Goal: Information Seeking & Learning: Check status

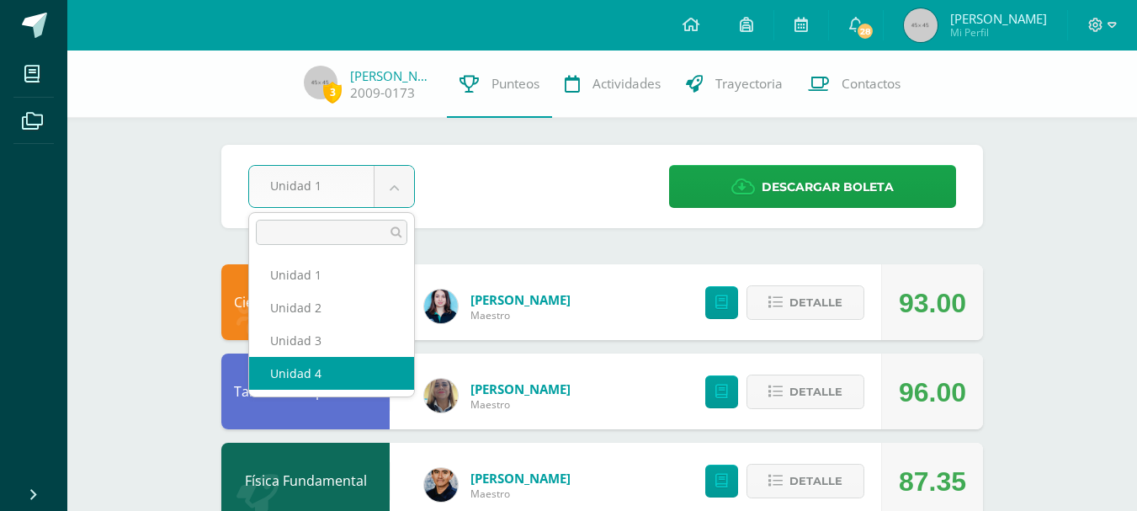
select select "Unidad 4"
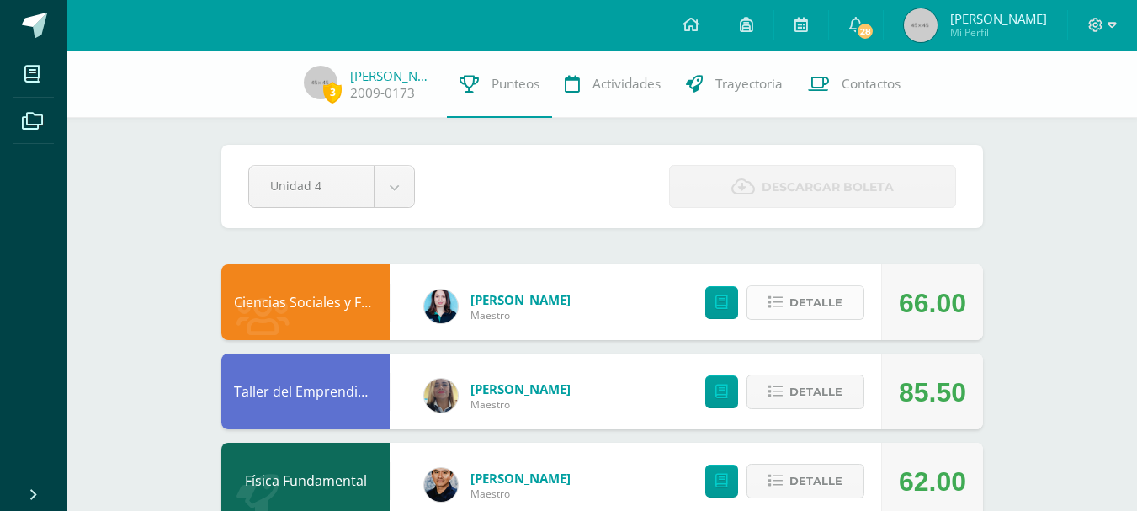
click at [814, 294] on span "Detalle" at bounding box center [815, 302] width 53 height 31
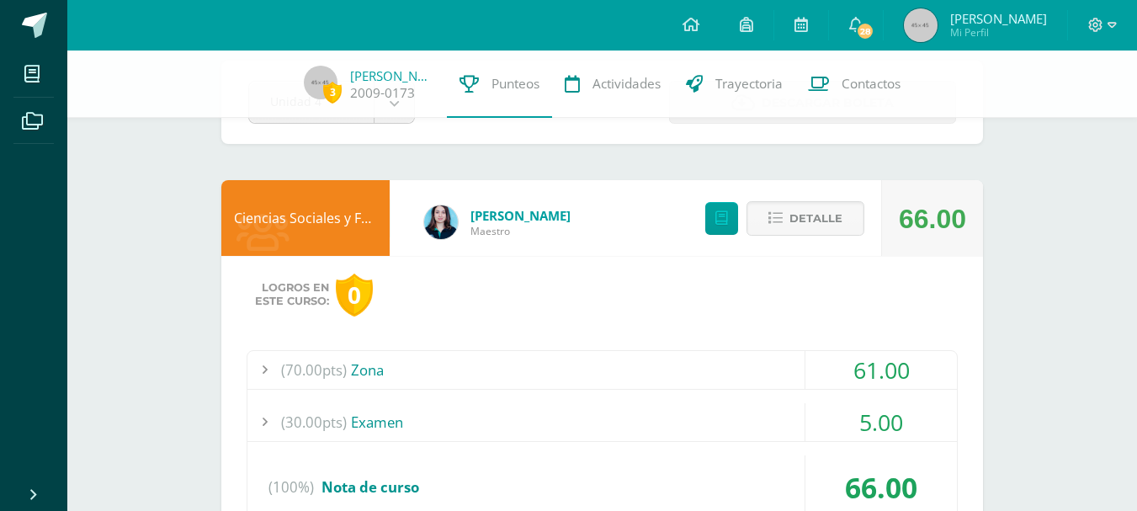
scroll to position [168, 0]
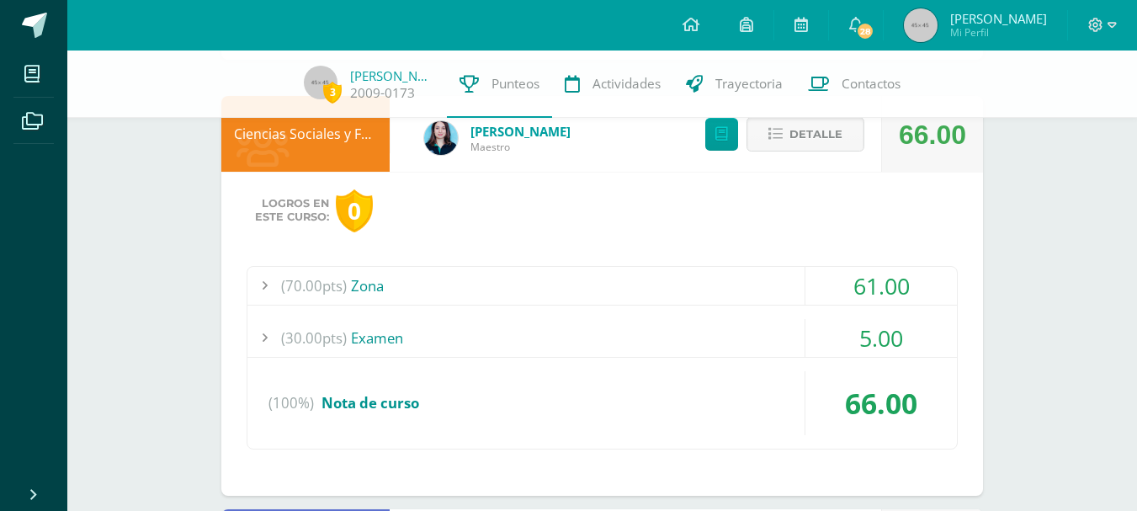
click at [871, 332] on div "5.00" at bounding box center [880, 338] width 151 height 38
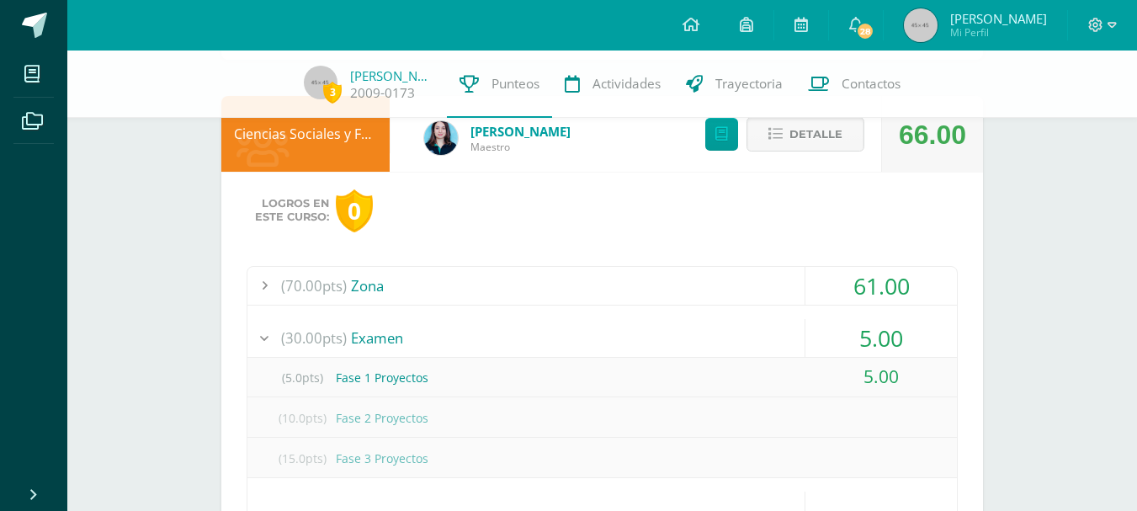
click at [899, 289] on div "61.00" at bounding box center [880, 286] width 151 height 38
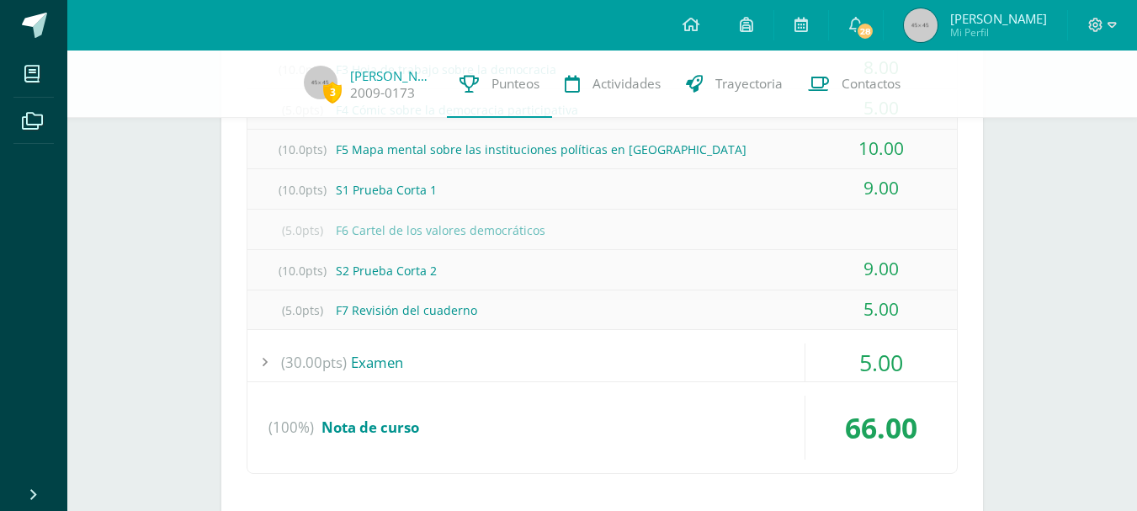
scroll to position [589, 0]
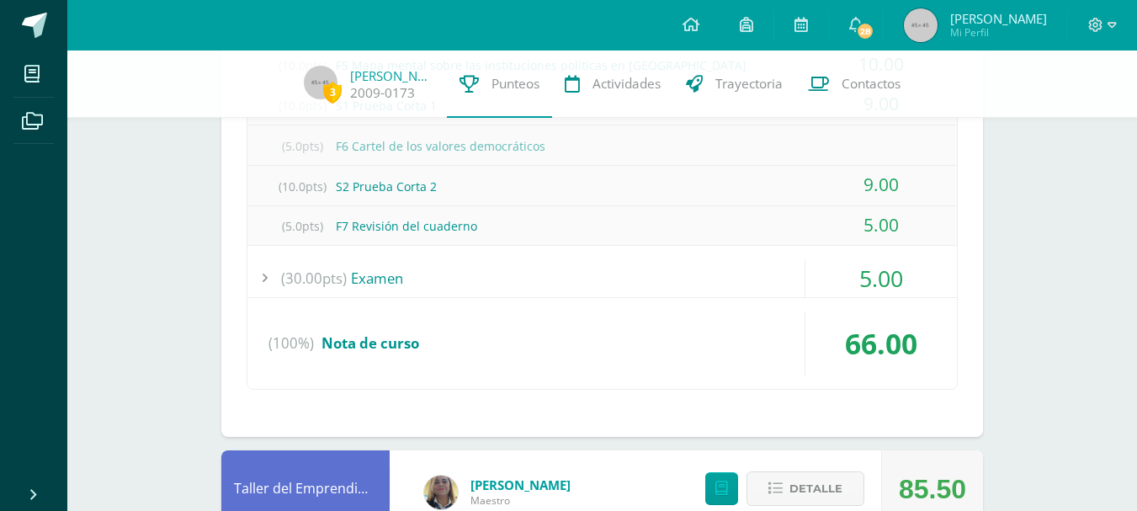
click at [889, 275] on div "5.00" at bounding box center [880, 278] width 151 height 38
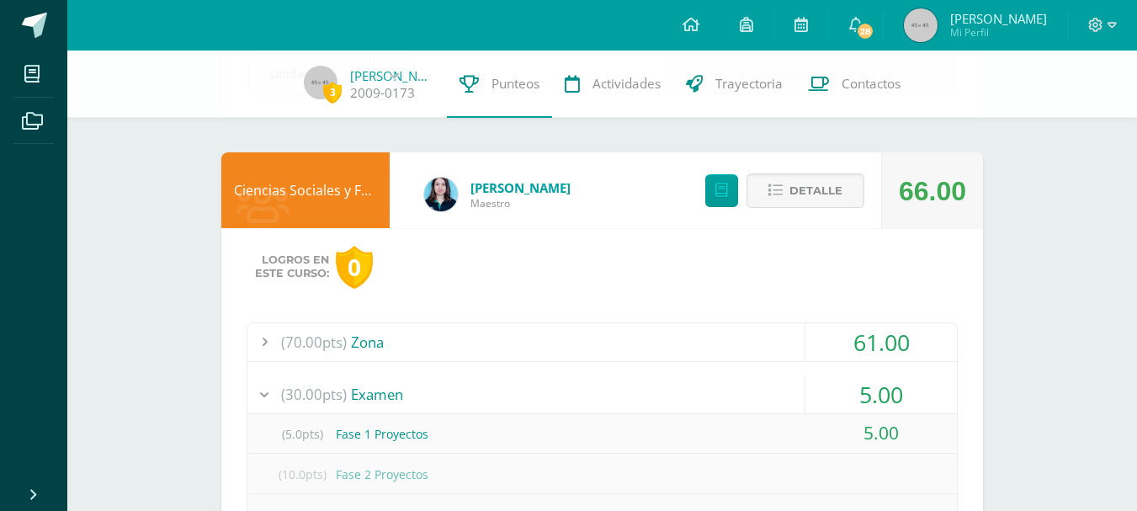
scroll to position [84, 0]
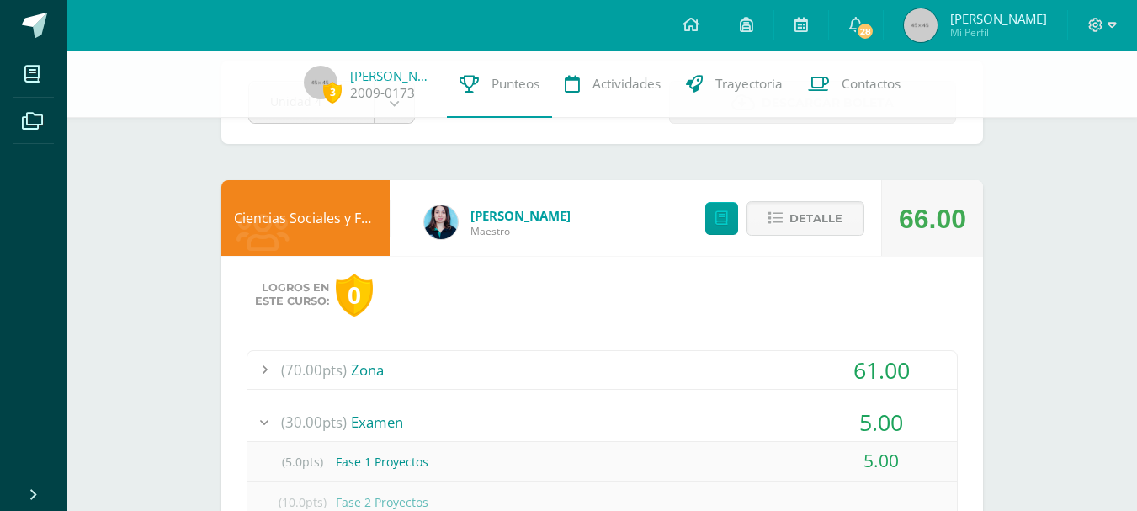
click at [877, 365] on div "61.00" at bounding box center [880, 370] width 151 height 38
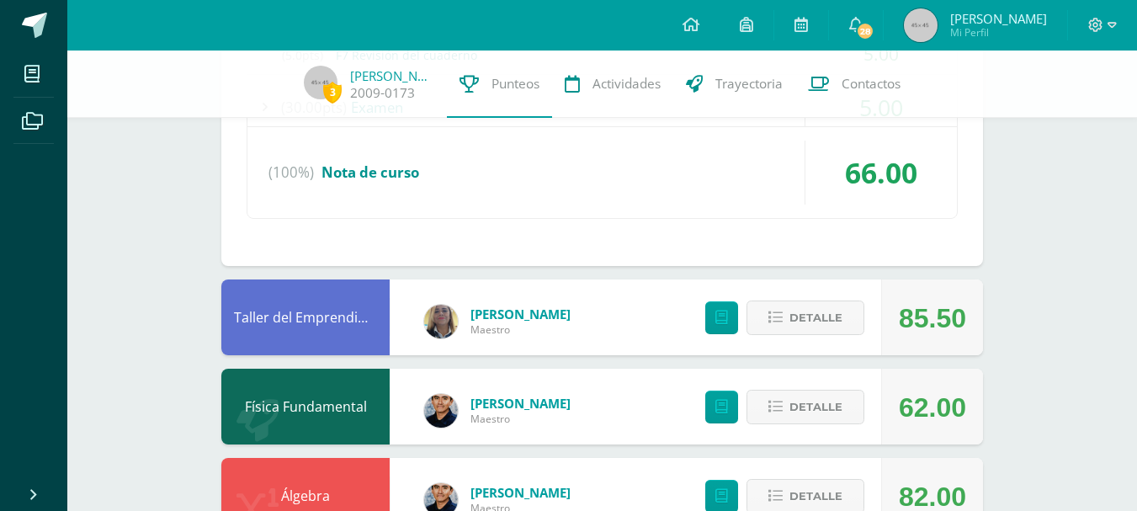
scroll to position [841, 0]
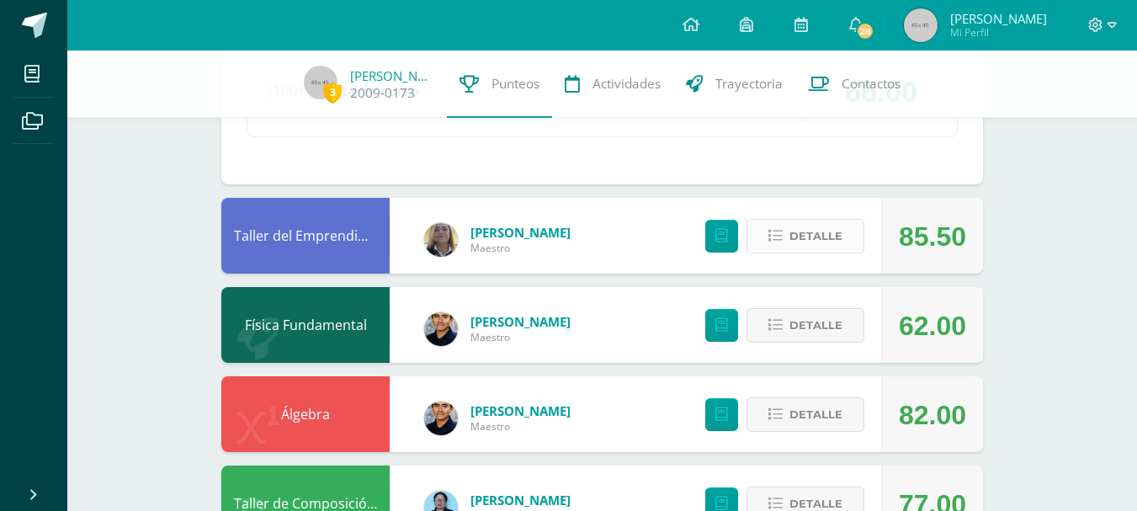
click at [825, 231] on span "Detalle" at bounding box center [815, 235] width 53 height 31
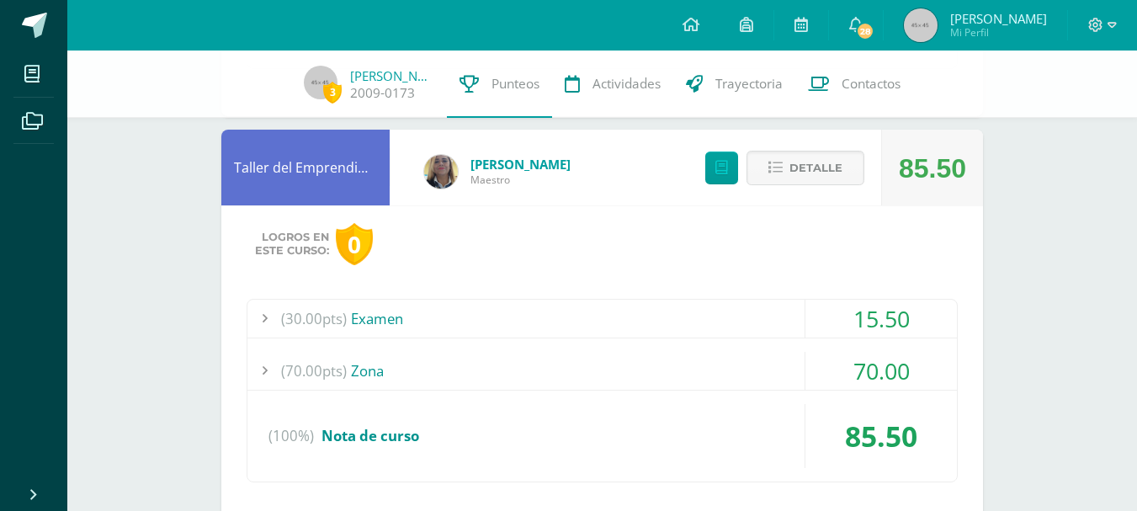
scroll to position [1010, 0]
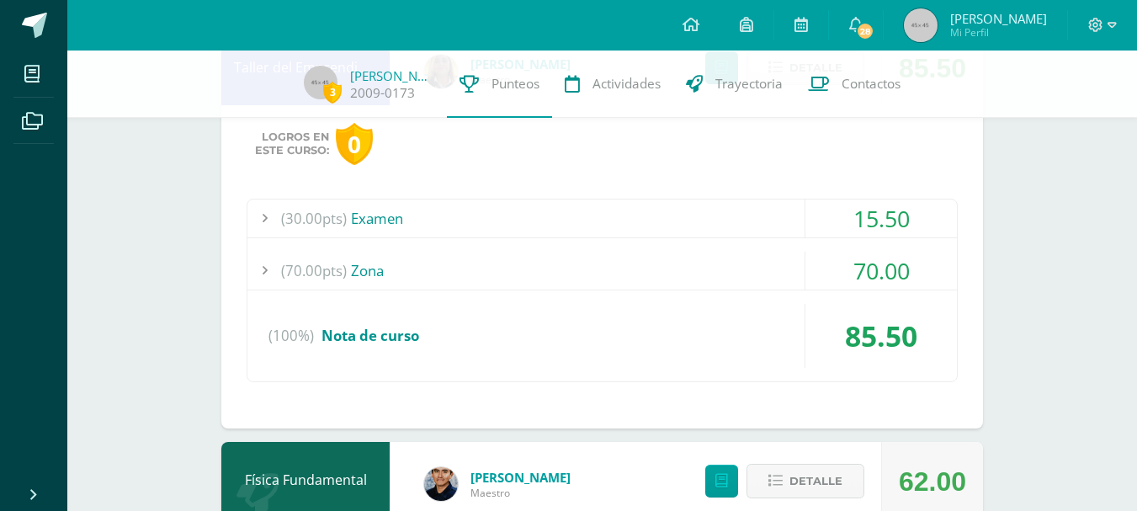
click at [917, 225] on div "15.50" at bounding box center [880, 218] width 151 height 38
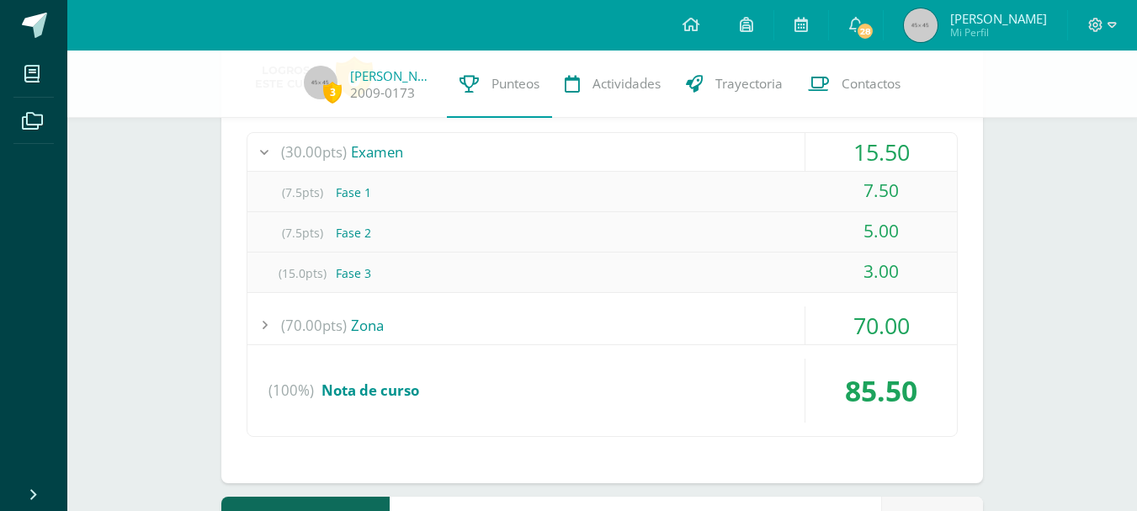
scroll to position [673, 0]
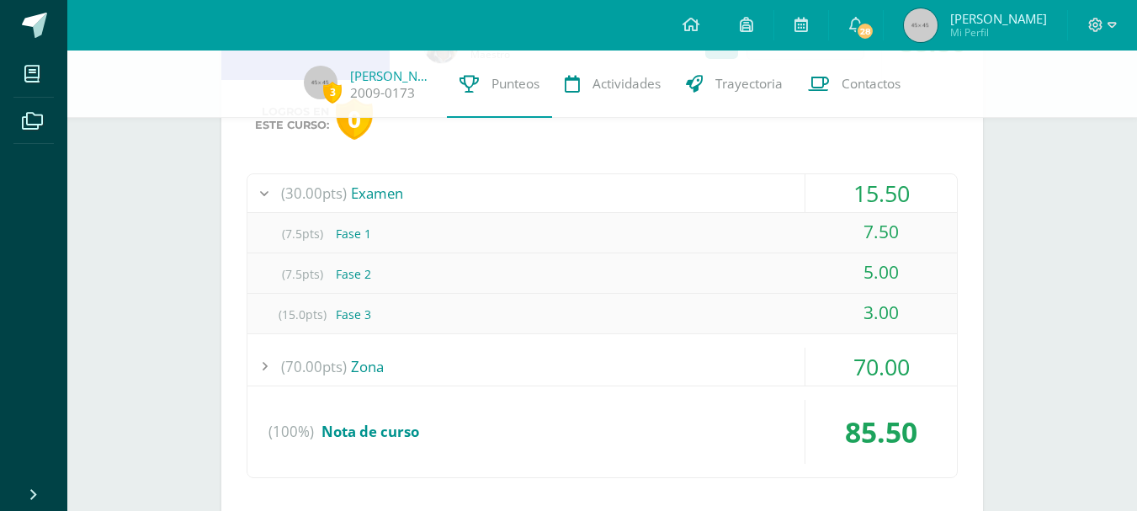
click at [904, 358] on div "70.00" at bounding box center [880, 366] width 151 height 38
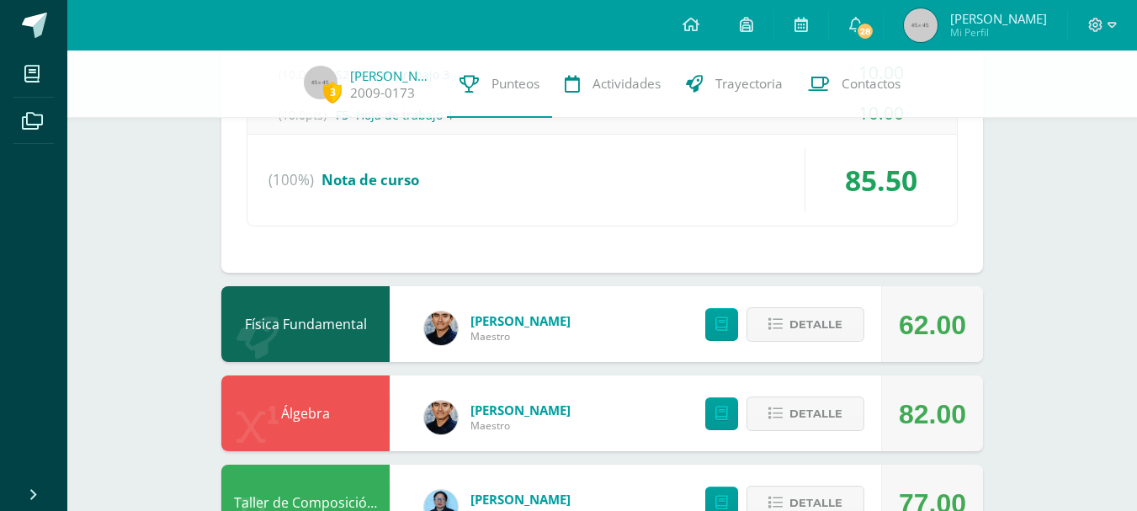
scroll to position [1094, 0]
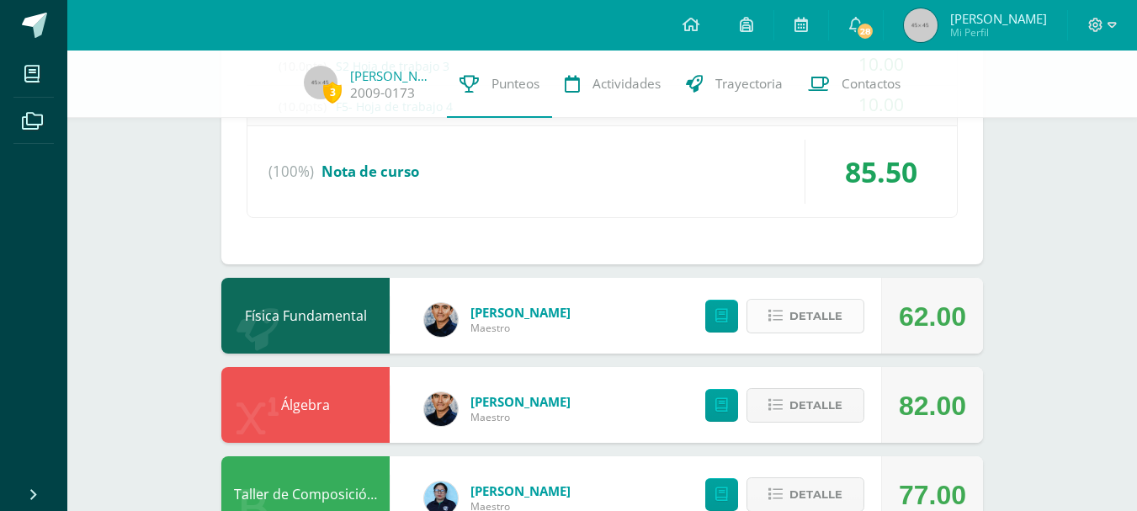
click at [835, 316] on span "Detalle" at bounding box center [815, 315] width 53 height 31
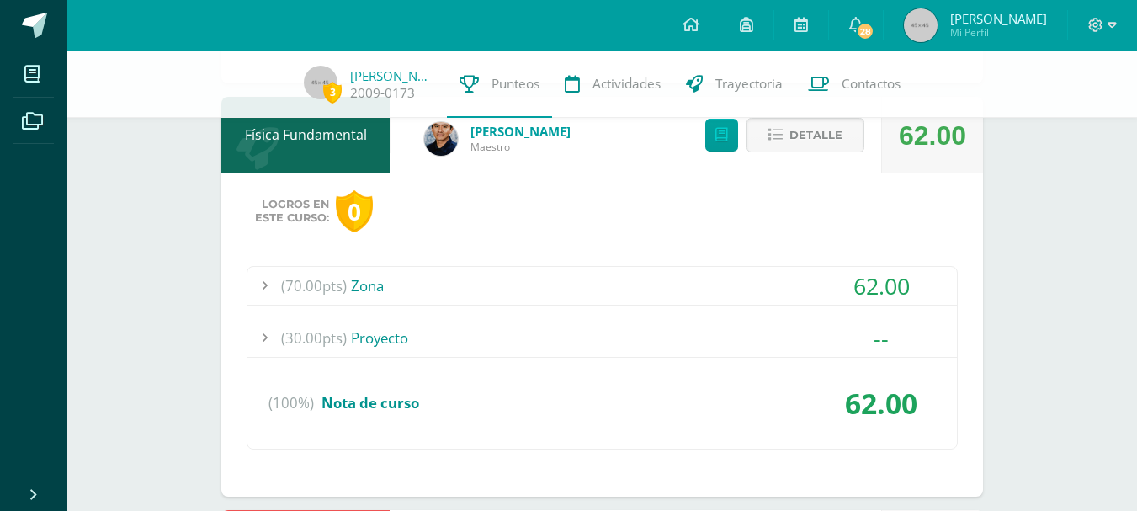
scroll to position [1346, 0]
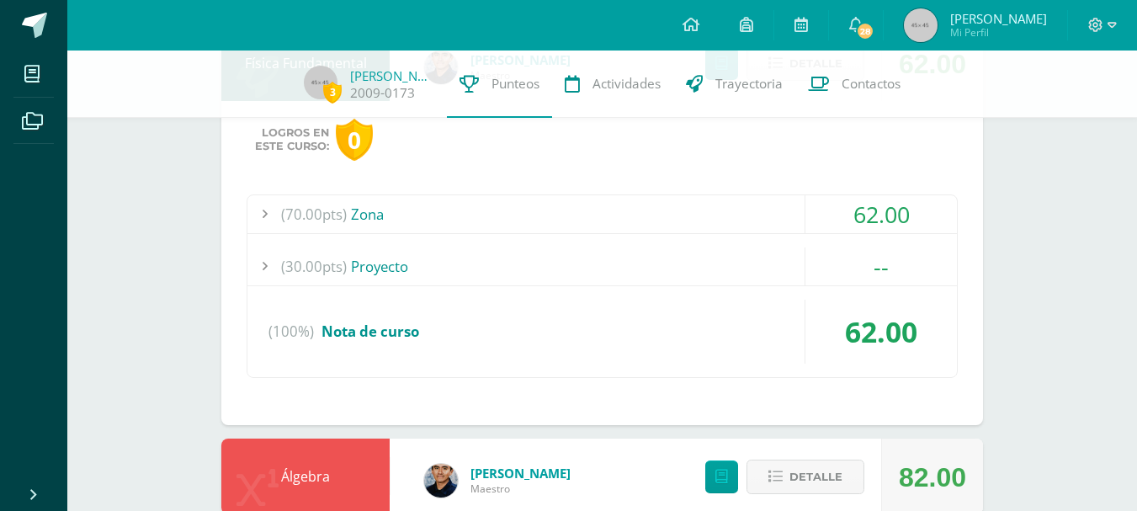
click at [907, 215] on div "62.00" at bounding box center [880, 214] width 151 height 38
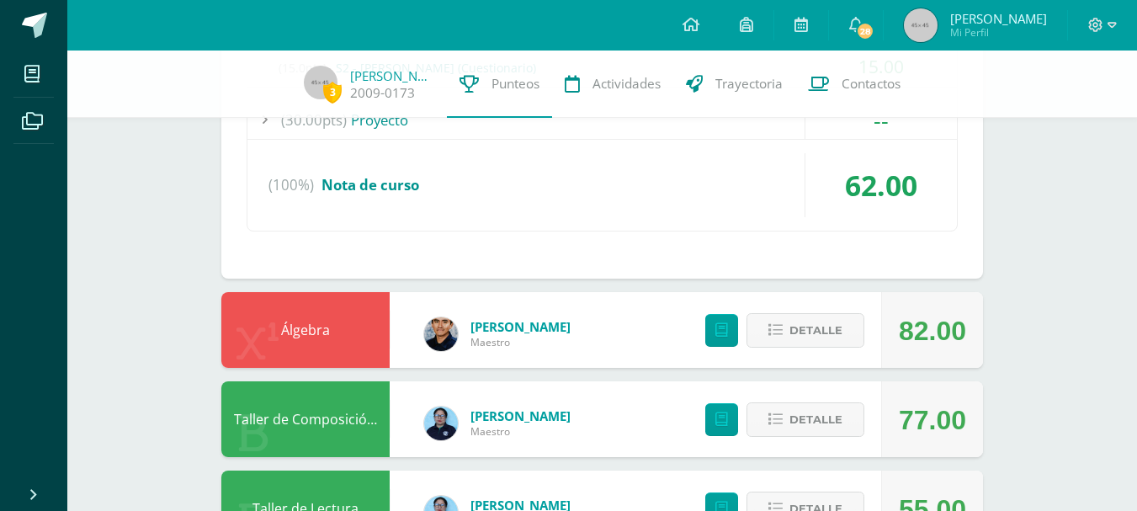
scroll to position [1683, 0]
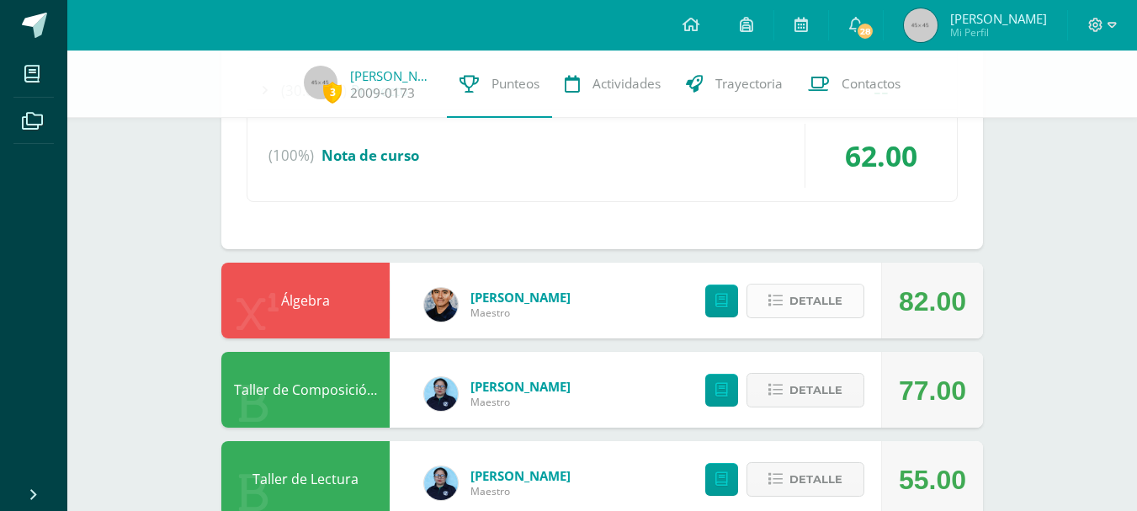
click at [838, 305] on span "Detalle" at bounding box center [815, 300] width 53 height 31
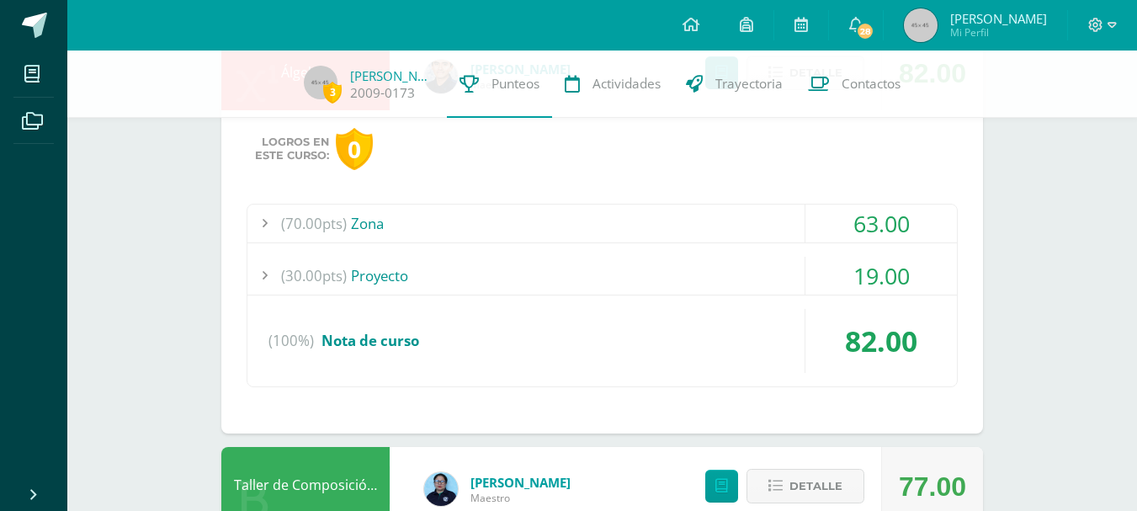
scroll to position [1935, 0]
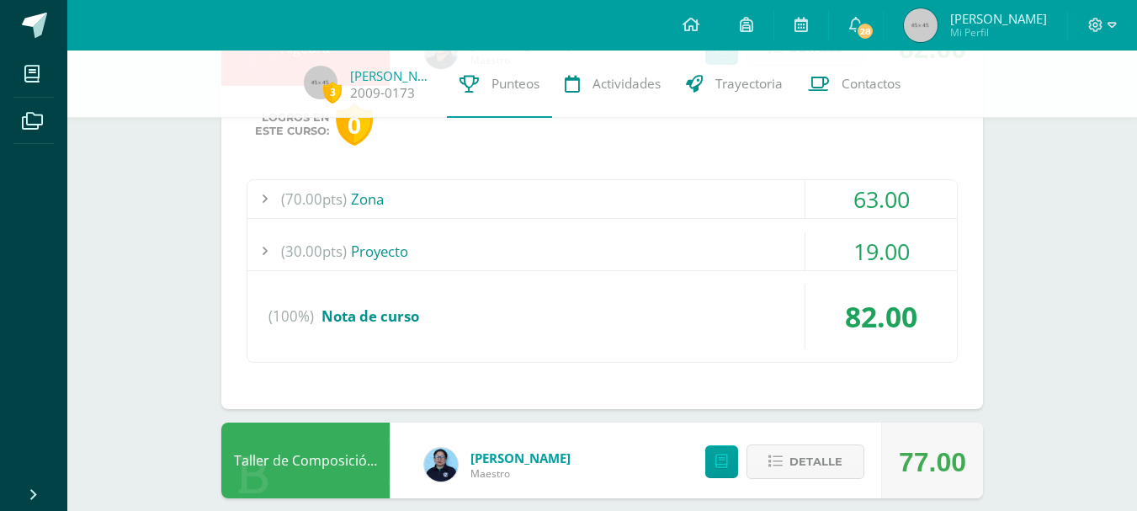
click at [888, 247] on div "19.00" at bounding box center [880, 251] width 151 height 38
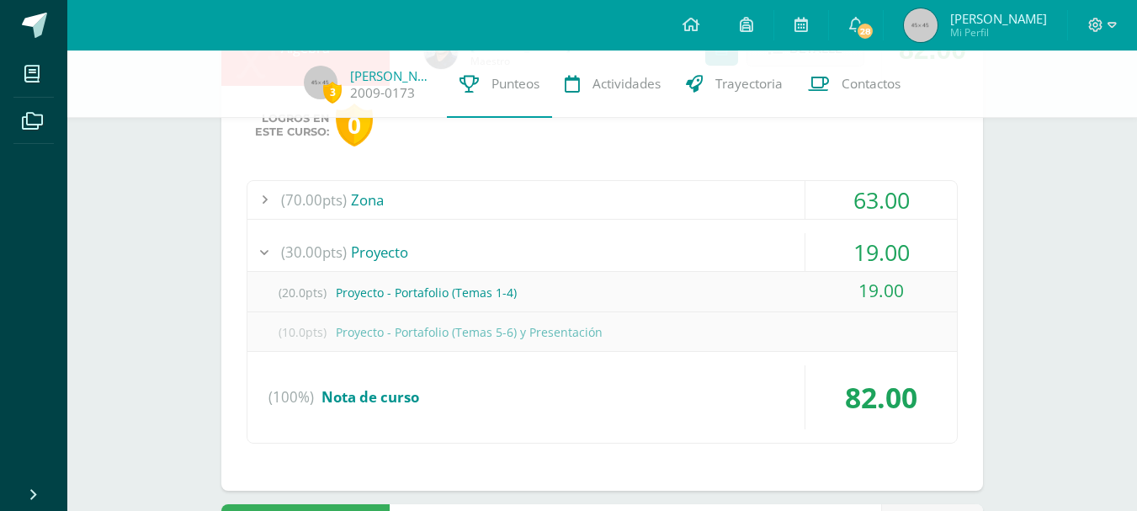
scroll to position [1408, 0]
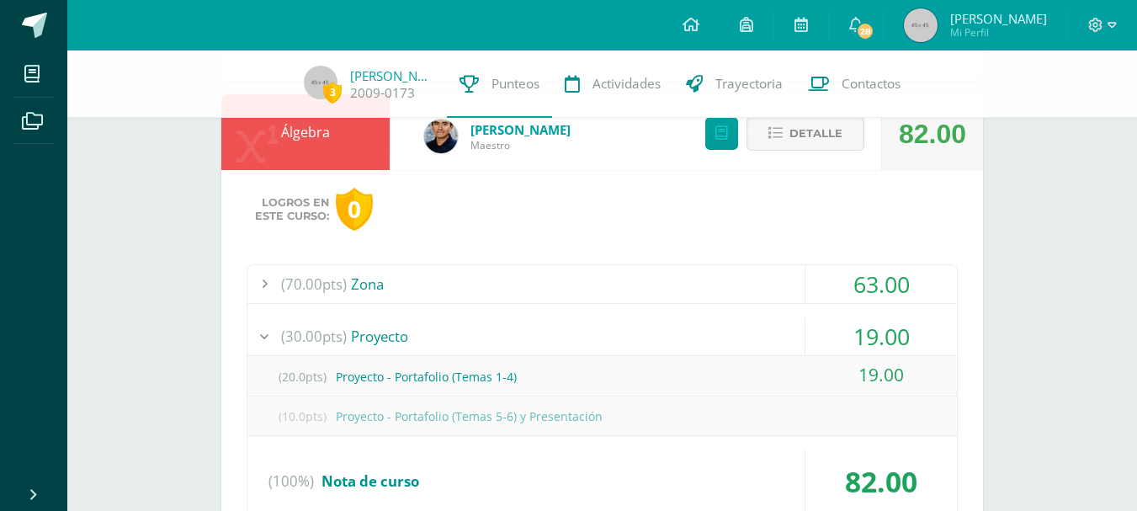
click at [883, 293] on div "63.00" at bounding box center [880, 284] width 151 height 38
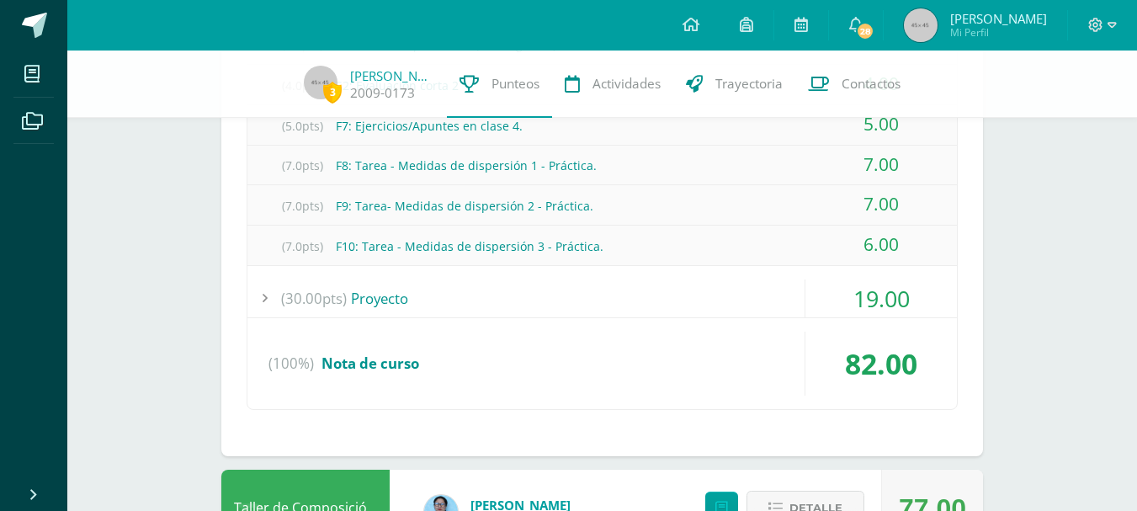
scroll to position [2081, 0]
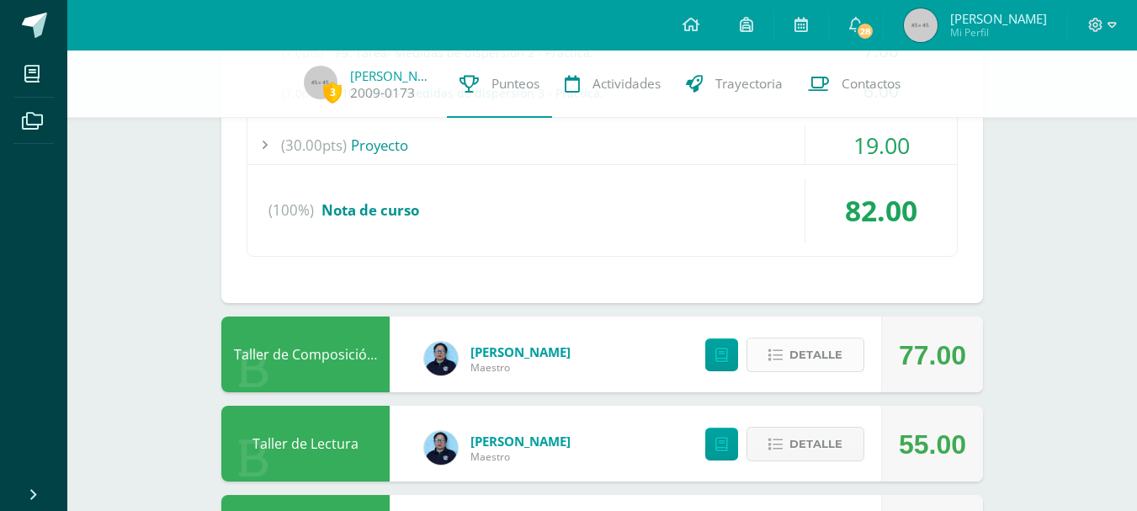
click at [820, 362] on span "Detalle" at bounding box center [815, 354] width 53 height 31
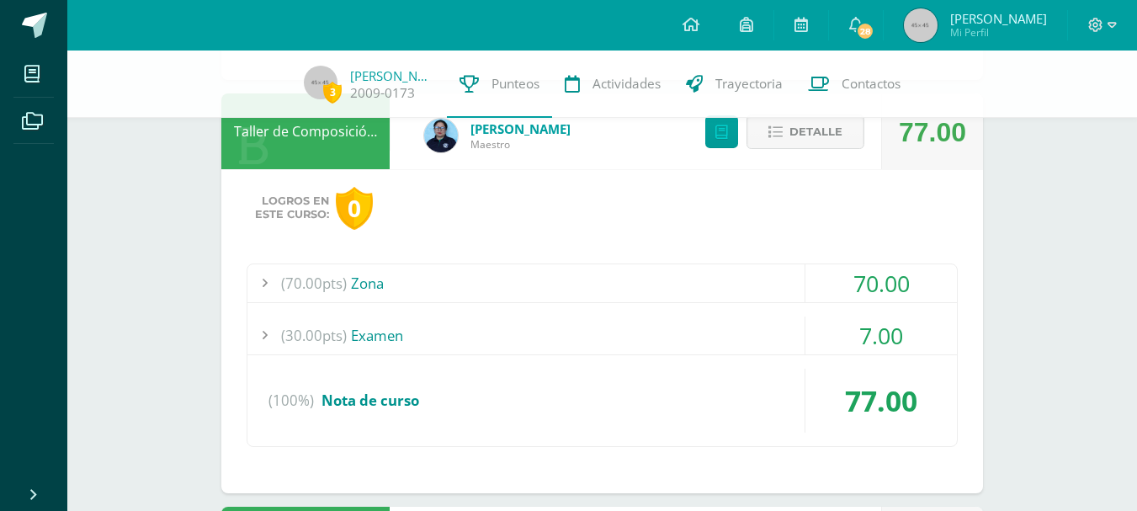
scroll to position [2334, 0]
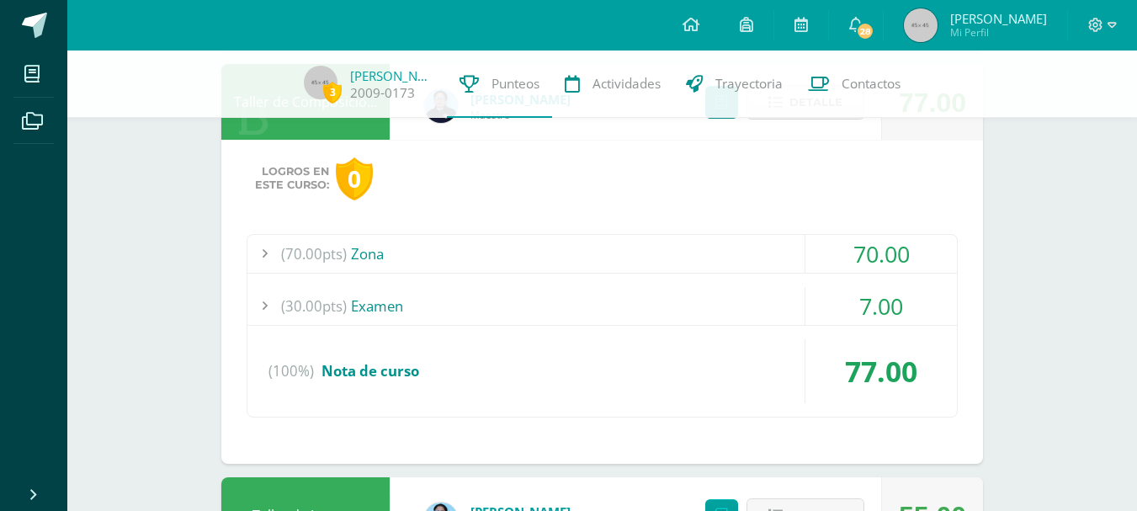
click at [893, 320] on div "7.00" at bounding box center [880, 306] width 151 height 38
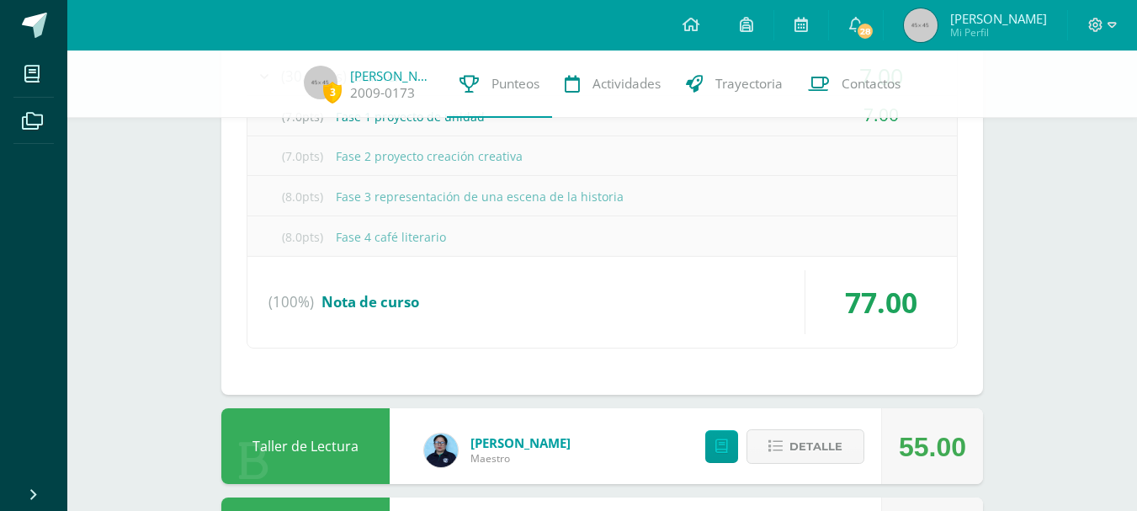
scroll to position [2165, 0]
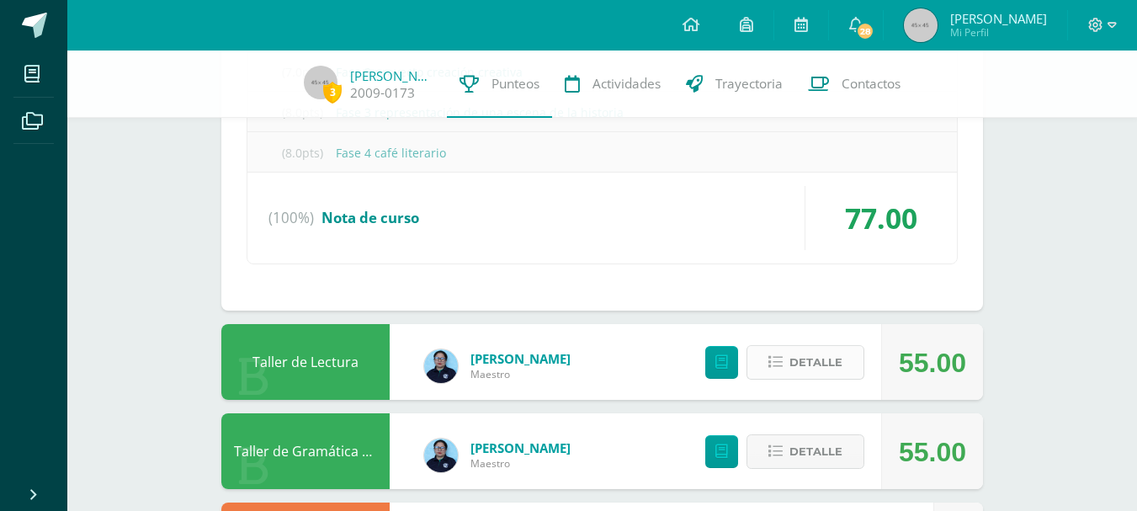
click at [826, 359] on span "Detalle" at bounding box center [815, 362] width 53 height 31
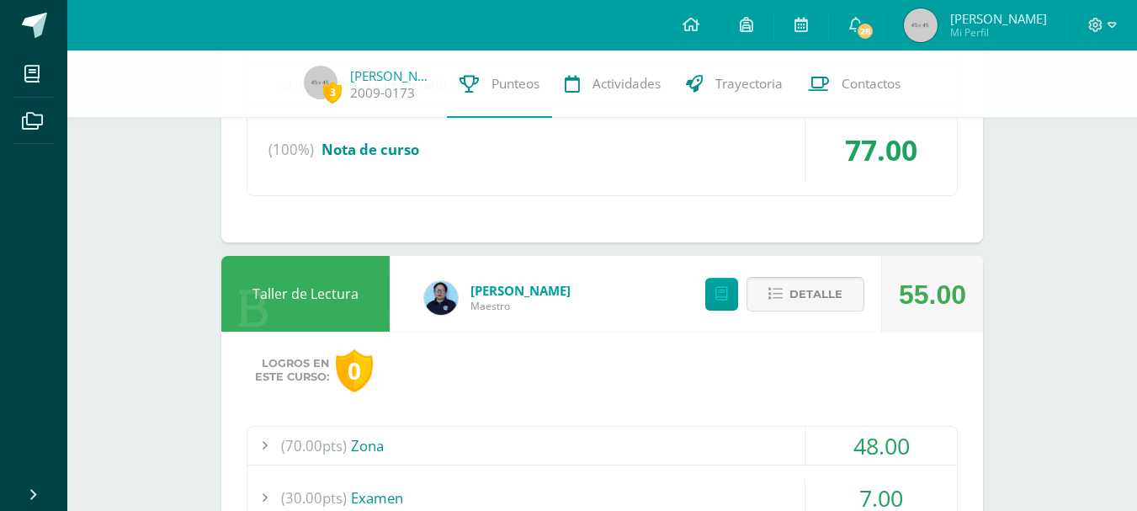
scroll to position [2334, 0]
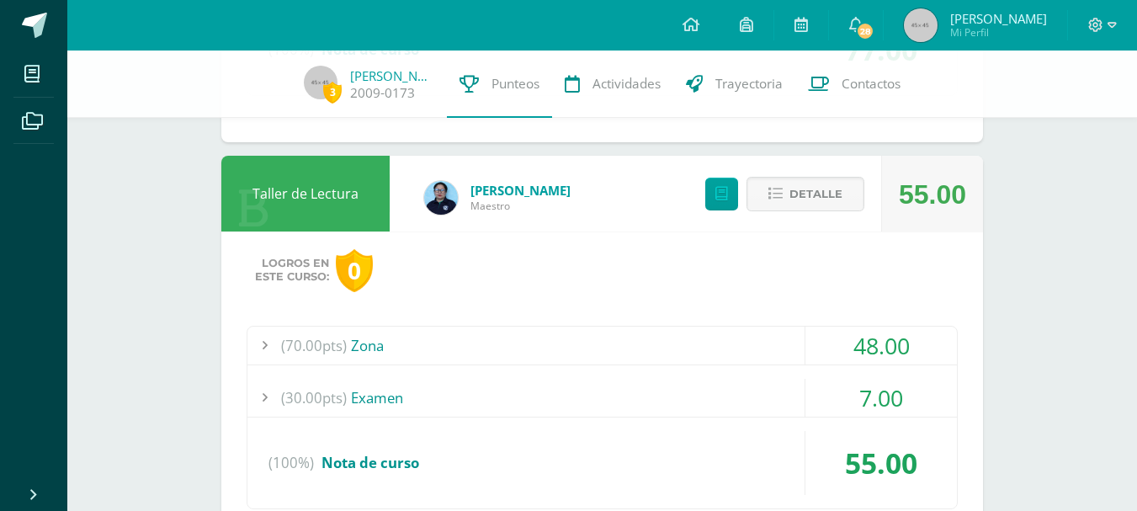
click at [900, 350] on div "48.00" at bounding box center [880, 345] width 151 height 38
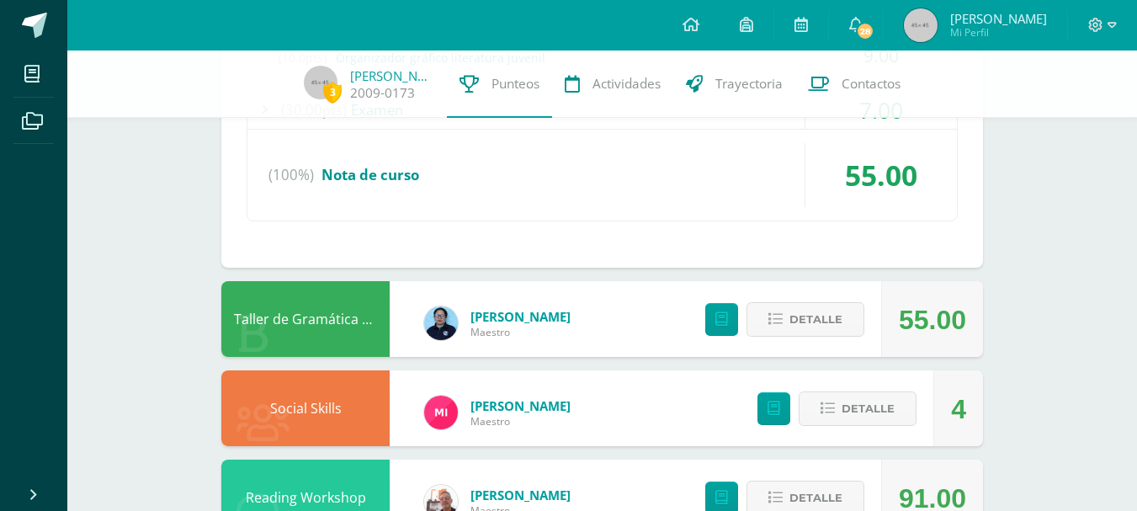
scroll to position [2750, 0]
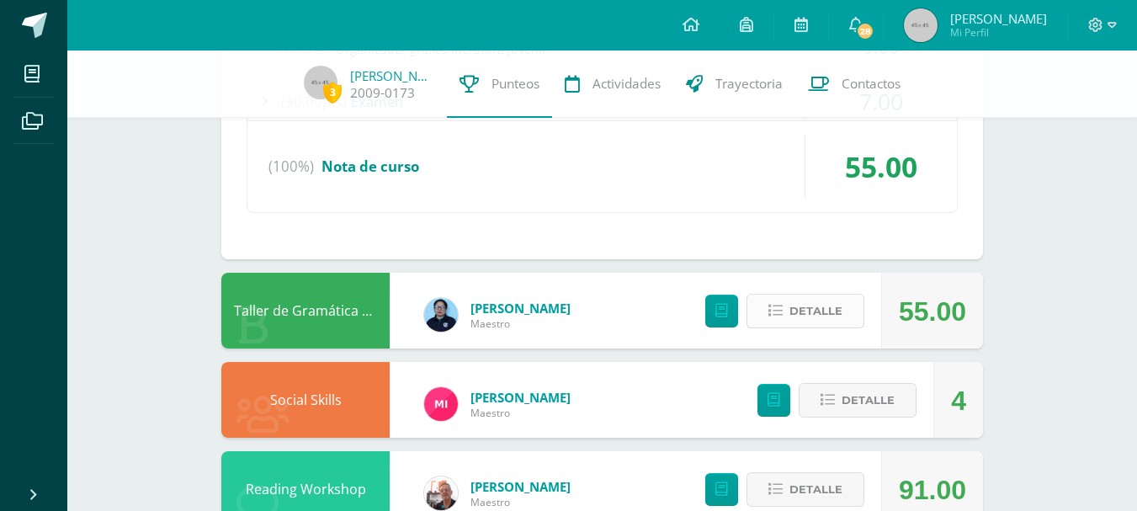
click at [808, 311] on span "Detalle" at bounding box center [815, 310] width 53 height 31
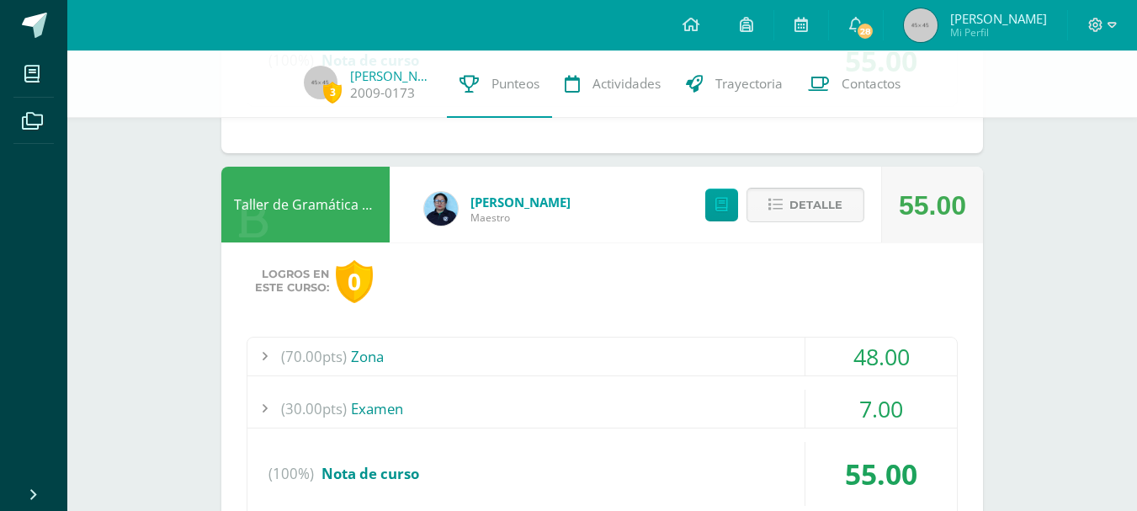
scroll to position [2918, 0]
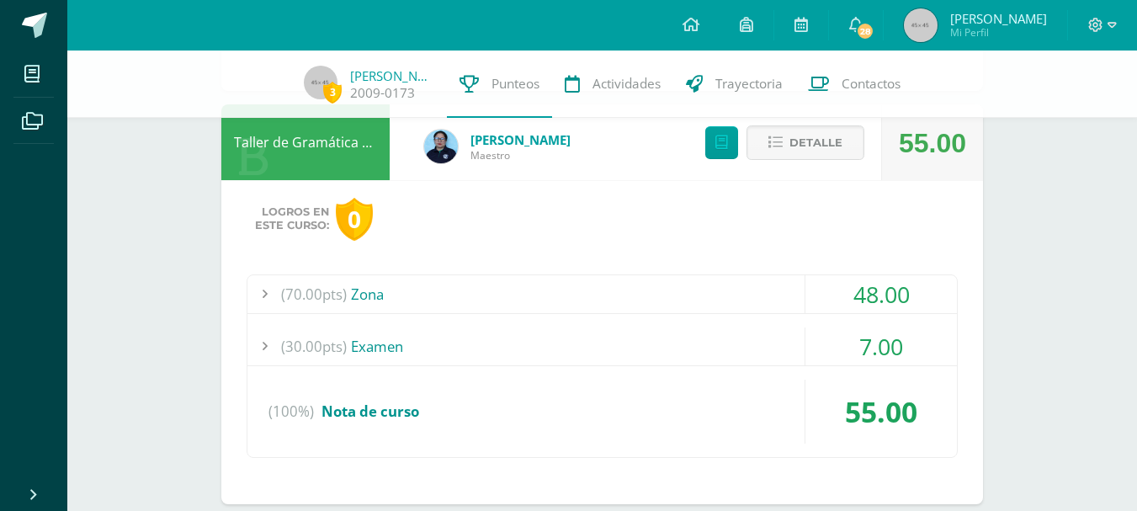
click at [897, 295] on div "48.00" at bounding box center [880, 294] width 151 height 38
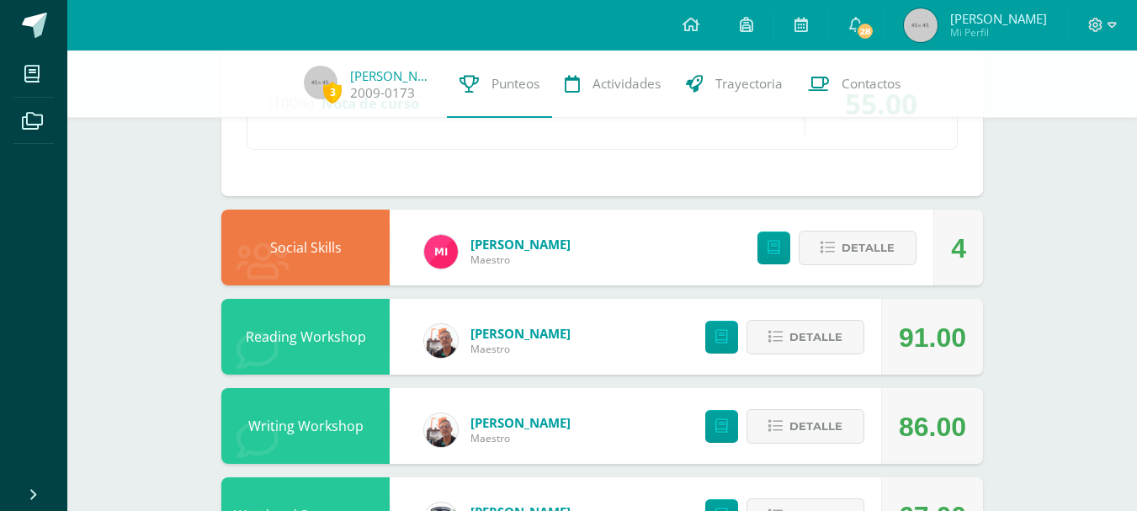
scroll to position [3310, 0]
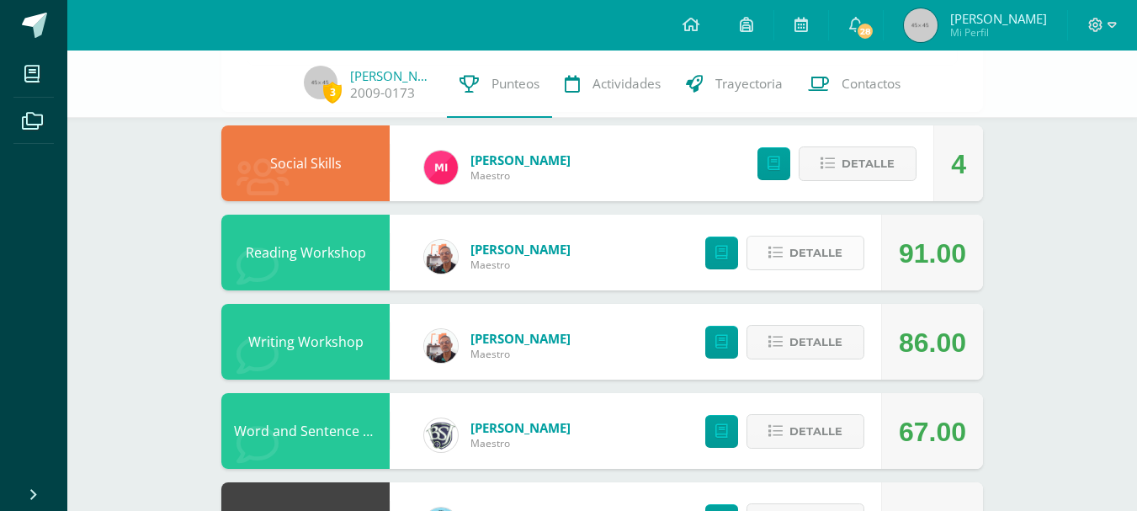
click at [823, 255] on span "Detalle" at bounding box center [815, 252] width 53 height 31
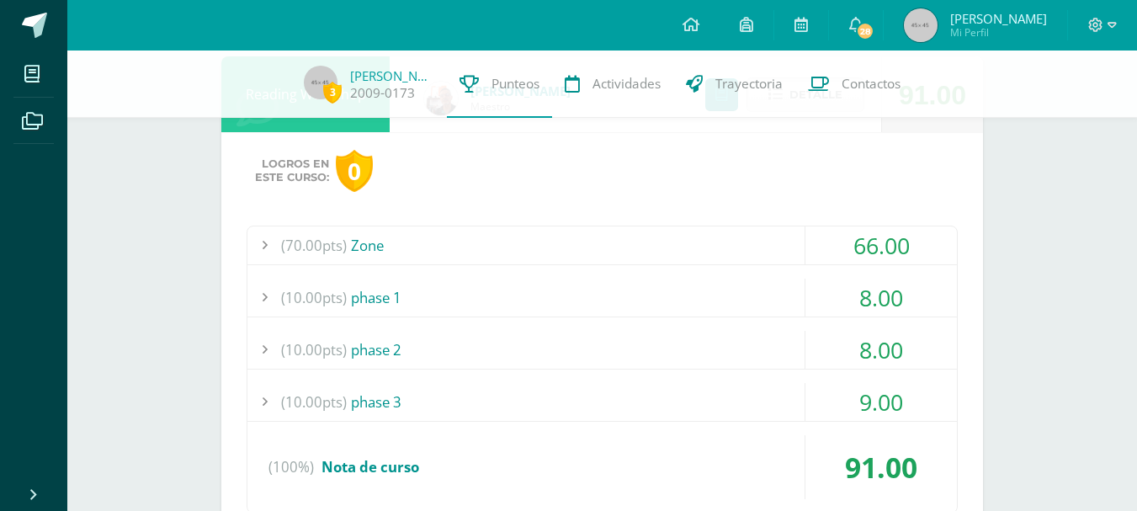
scroll to position [3479, 0]
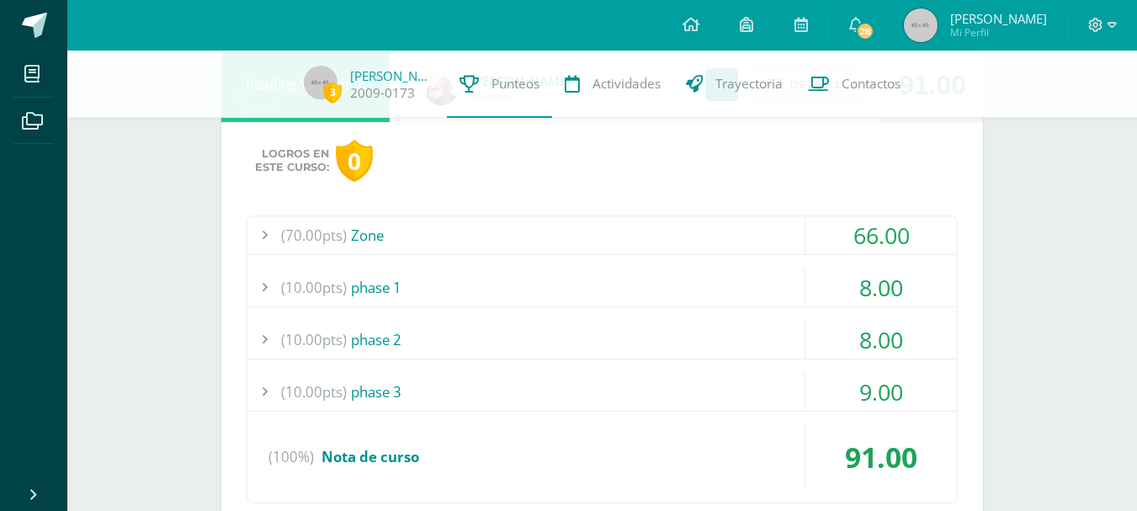
click at [845, 236] on div "66.00" at bounding box center [880, 235] width 151 height 38
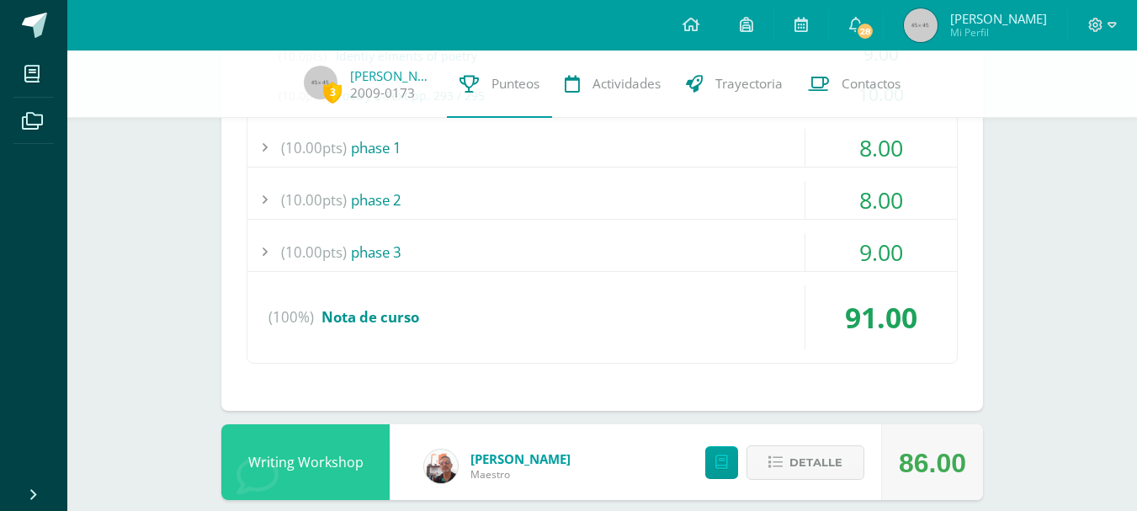
scroll to position [3787, 0]
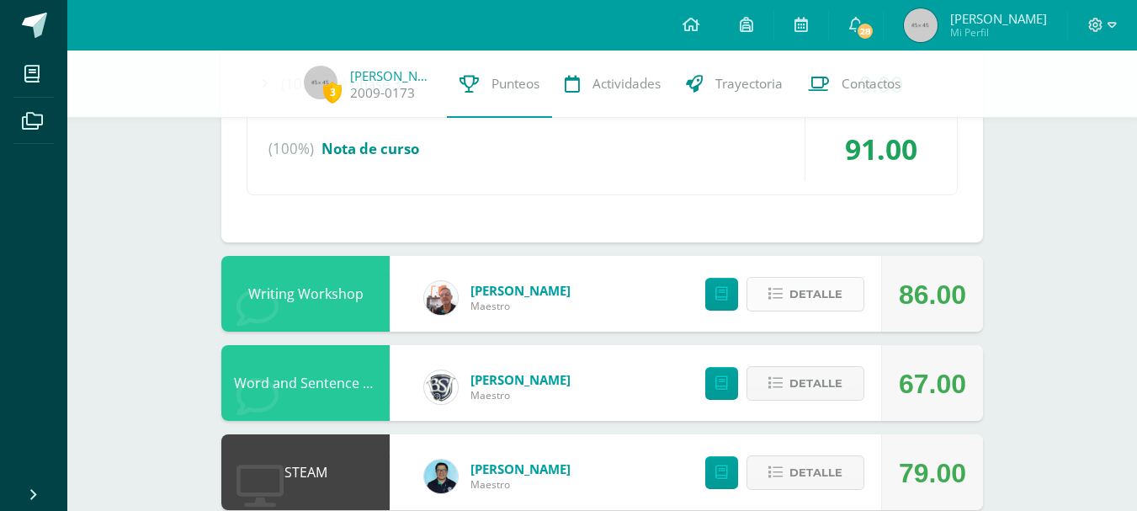
click at [792, 301] on span "Detalle" at bounding box center [815, 293] width 53 height 31
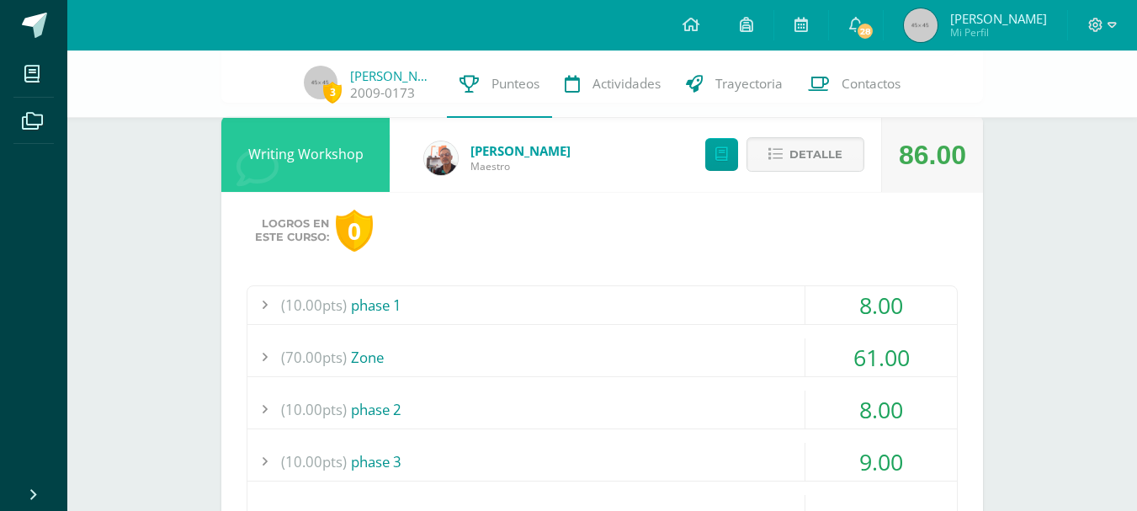
scroll to position [4039, 0]
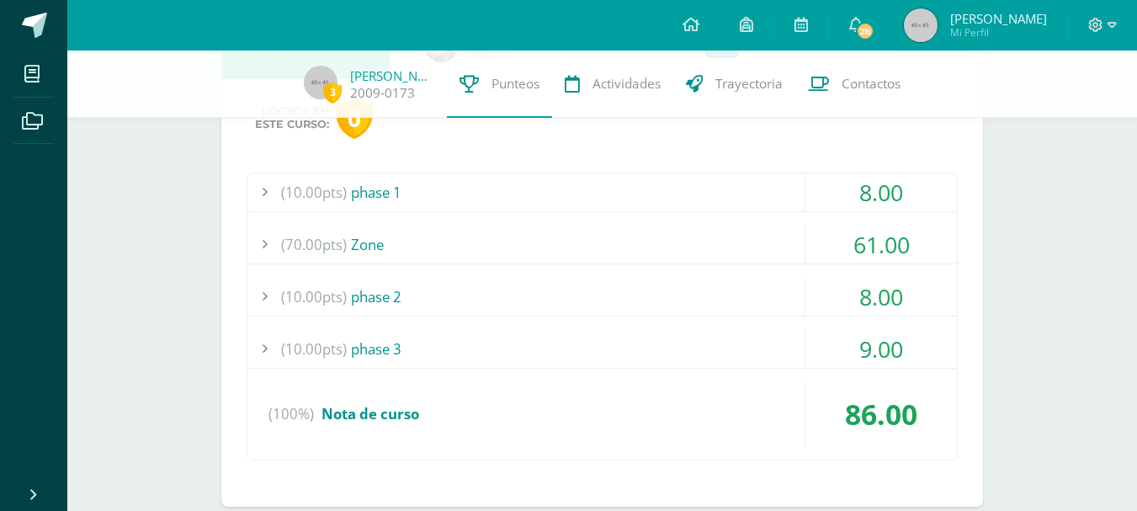
click at [916, 249] on div "61.00" at bounding box center [880, 244] width 151 height 38
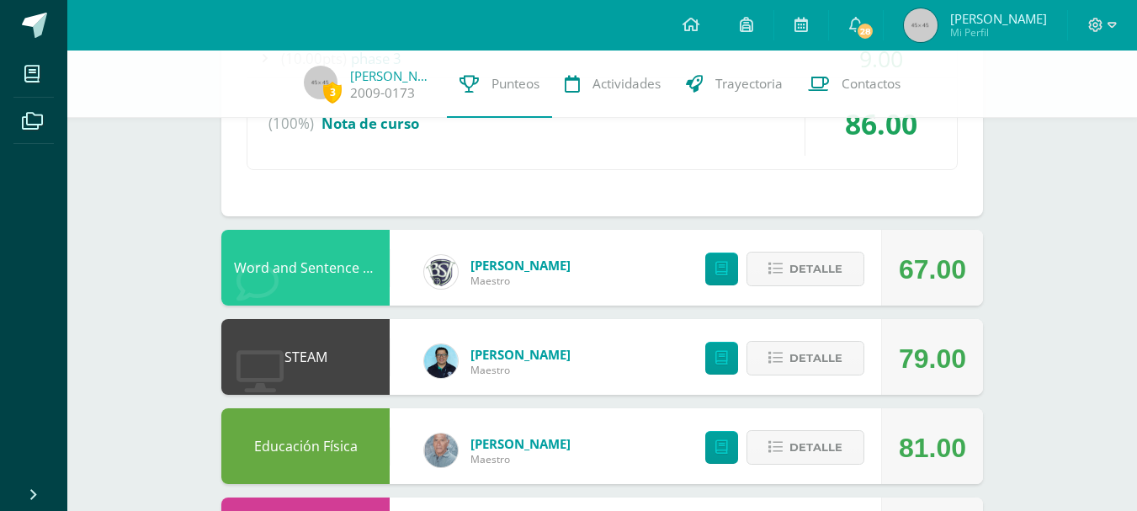
scroll to position [4346, 0]
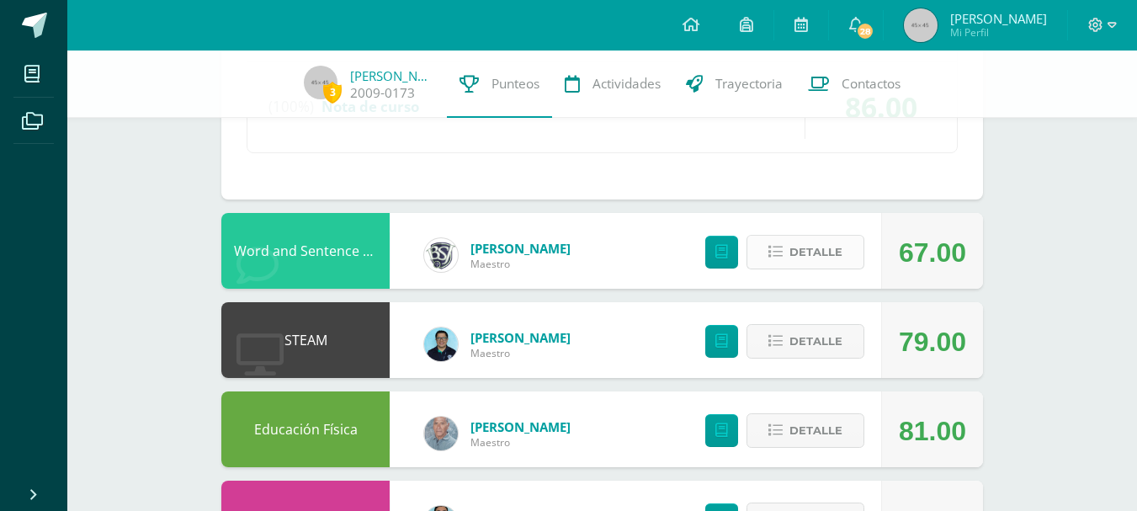
click at [822, 255] on span "Detalle" at bounding box center [815, 251] width 53 height 31
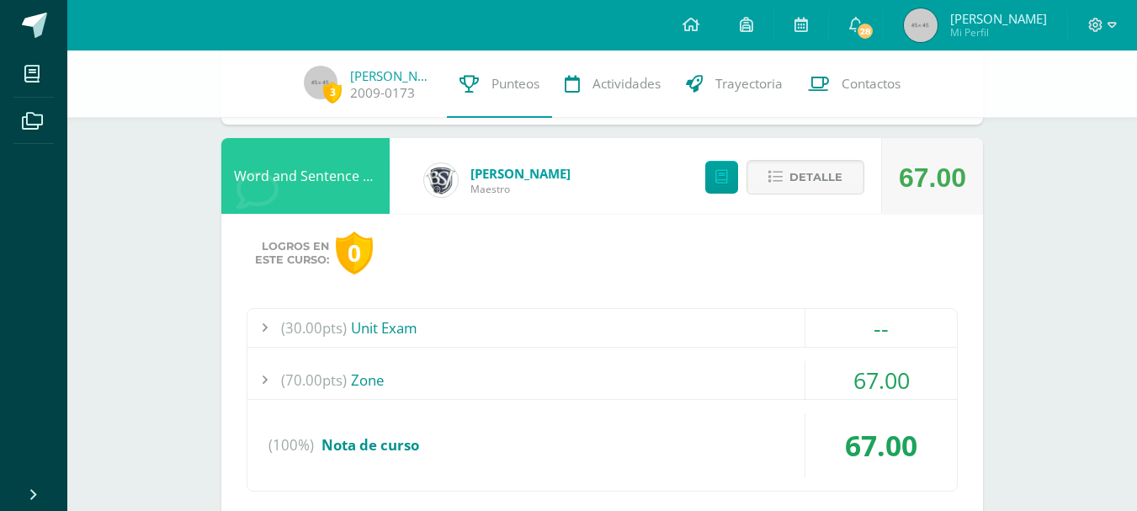
scroll to position [4514, 0]
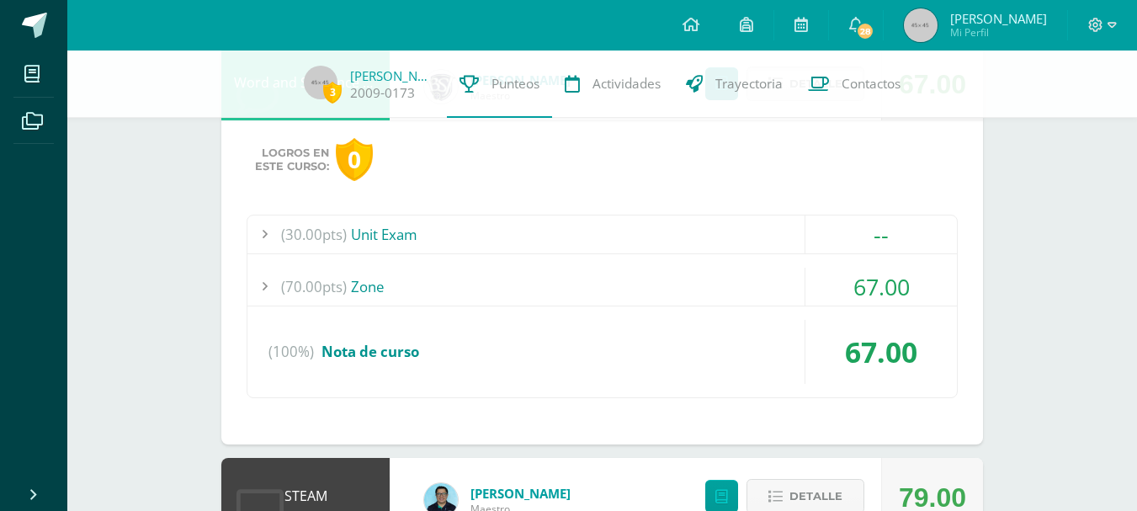
click at [855, 286] on div "67.00" at bounding box center [880, 287] width 151 height 38
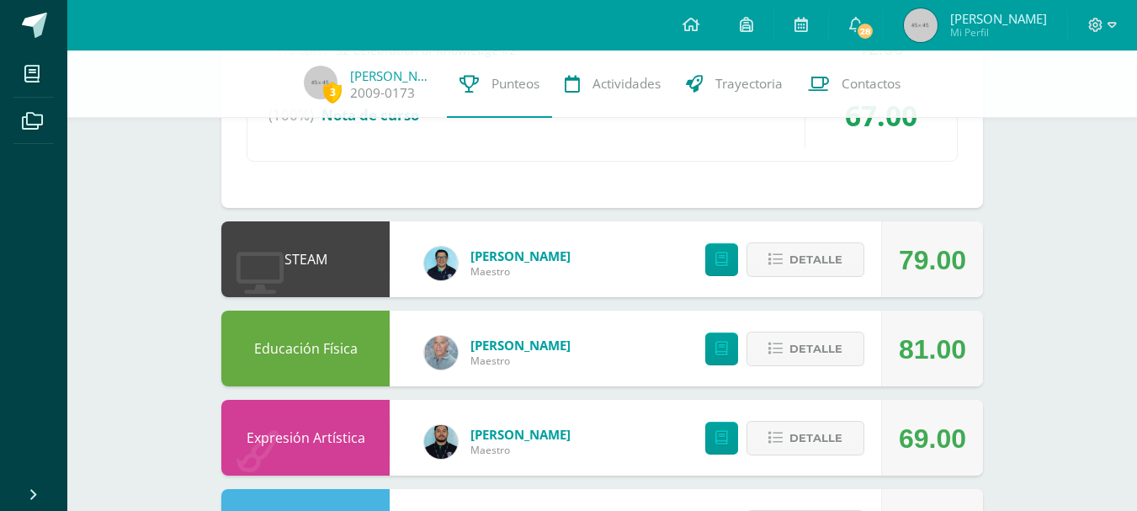
scroll to position [4851, 0]
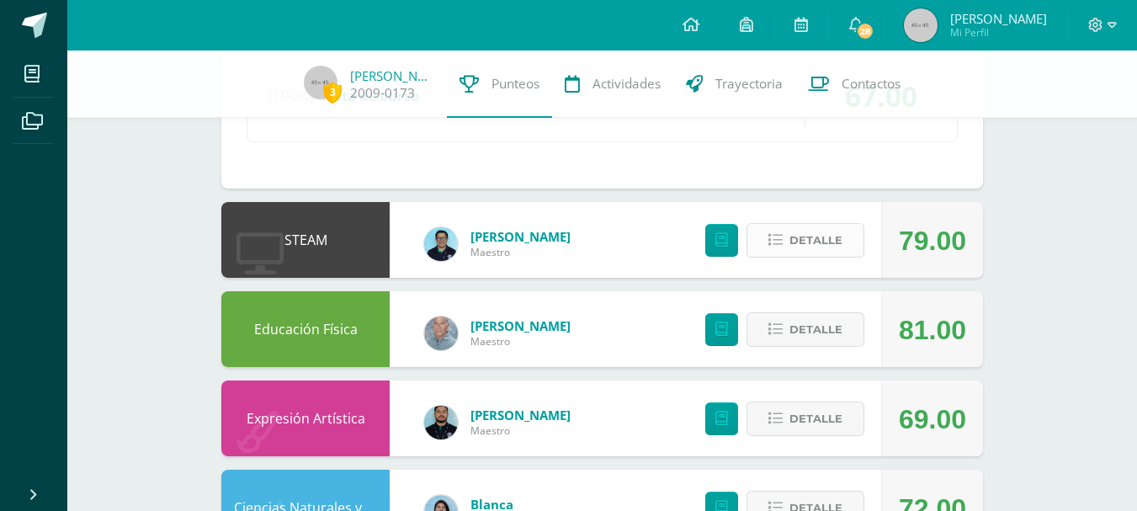
click at [841, 235] on span "Detalle" at bounding box center [815, 240] width 53 height 31
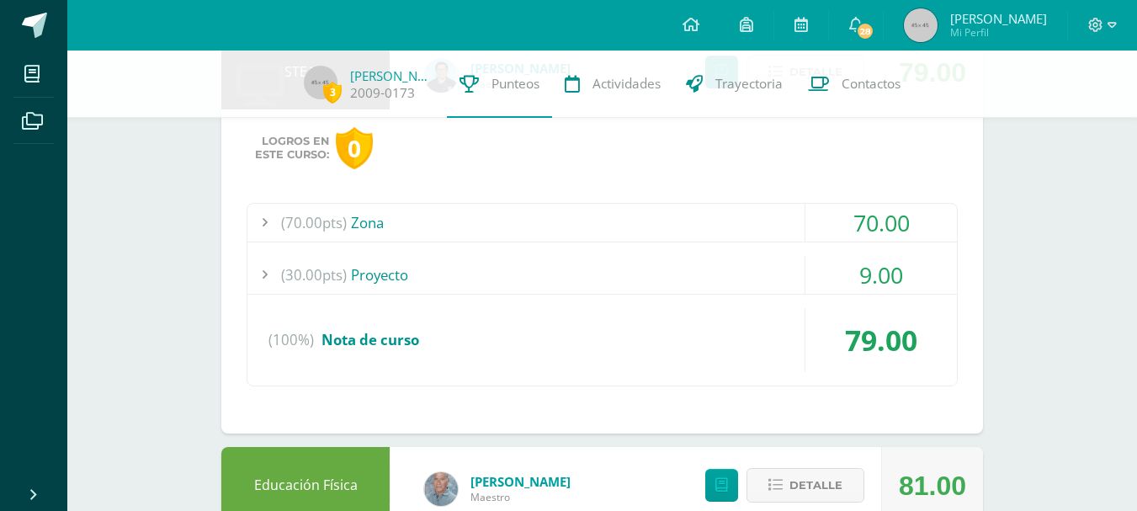
click at [851, 271] on div "9.00" at bounding box center [880, 275] width 151 height 38
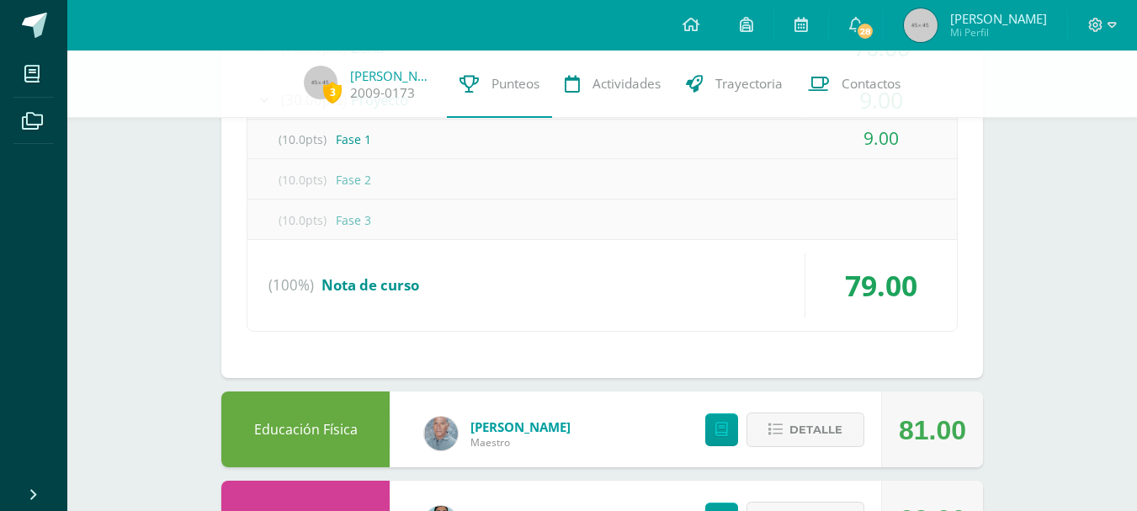
scroll to position [4917, 0]
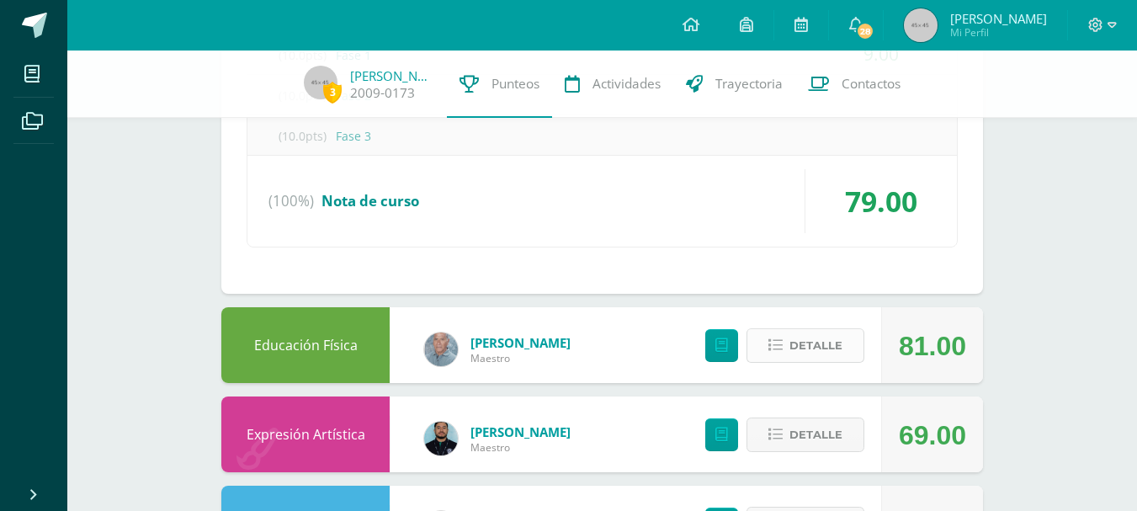
click at [805, 334] on span "Detalle" at bounding box center [815, 345] width 53 height 31
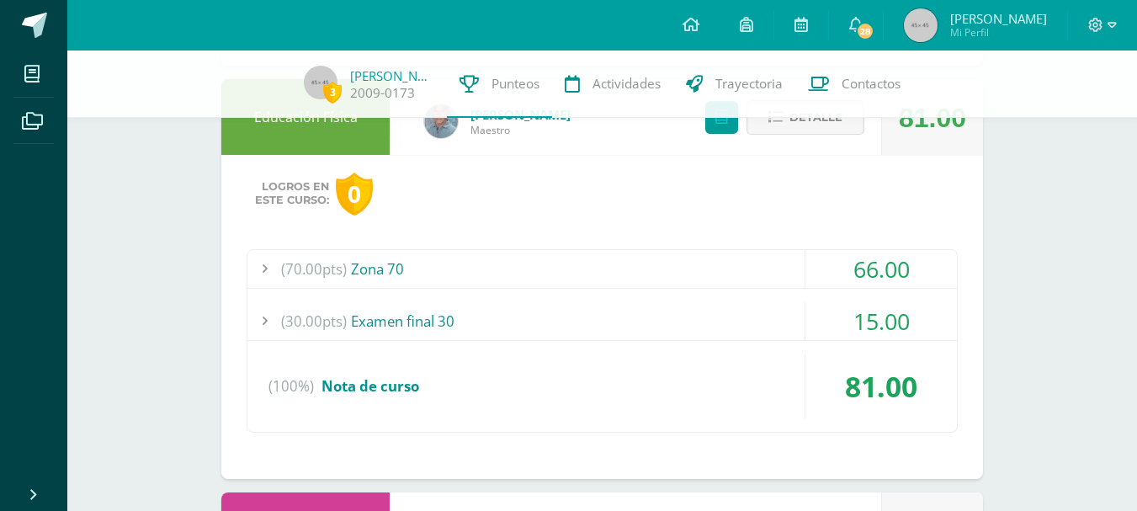
scroll to position [5170, 0]
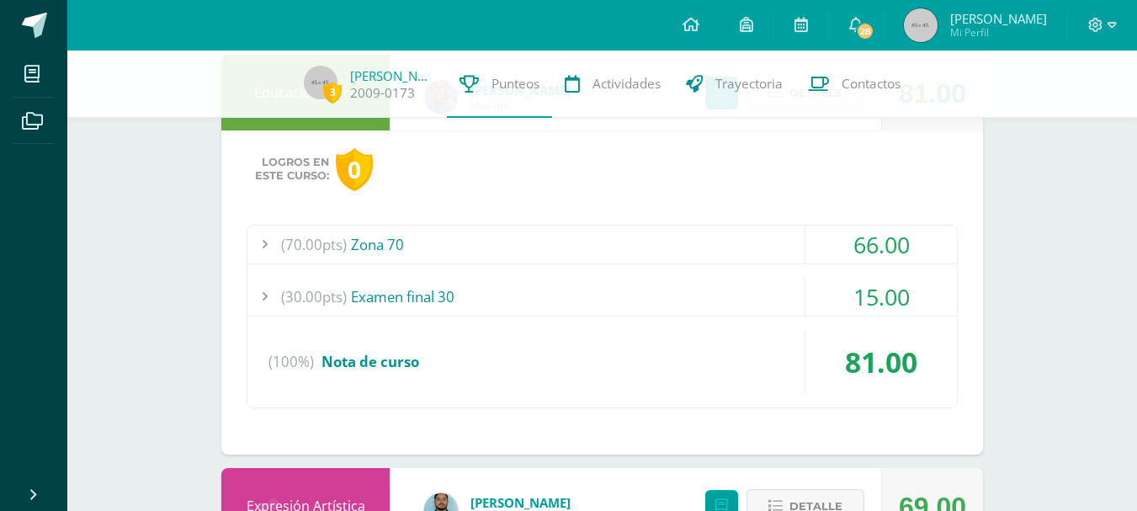
click at [861, 291] on div "15.00" at bounding box center [880, 297] width 151 height 38
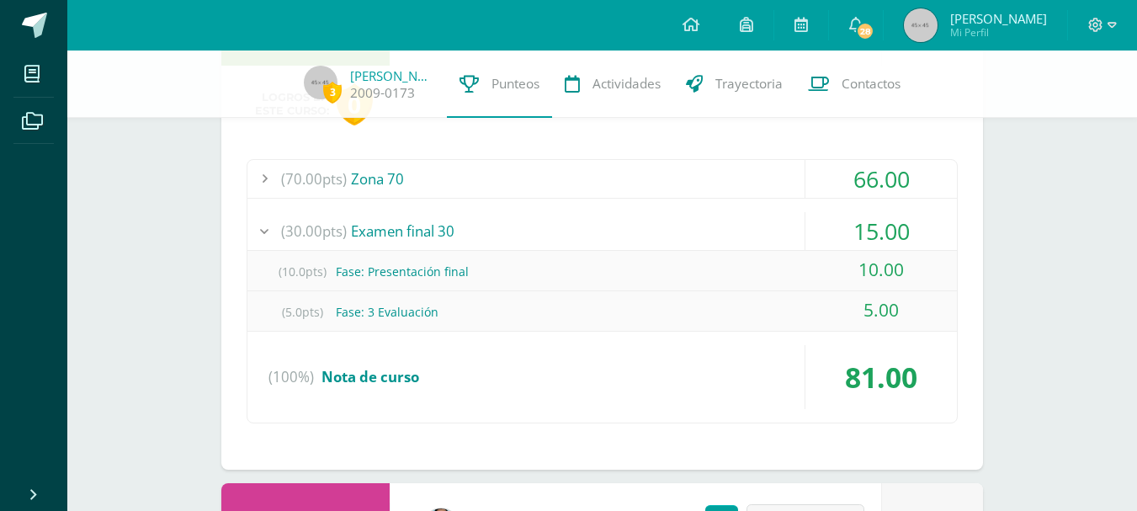
scroll to position [5086, 0]
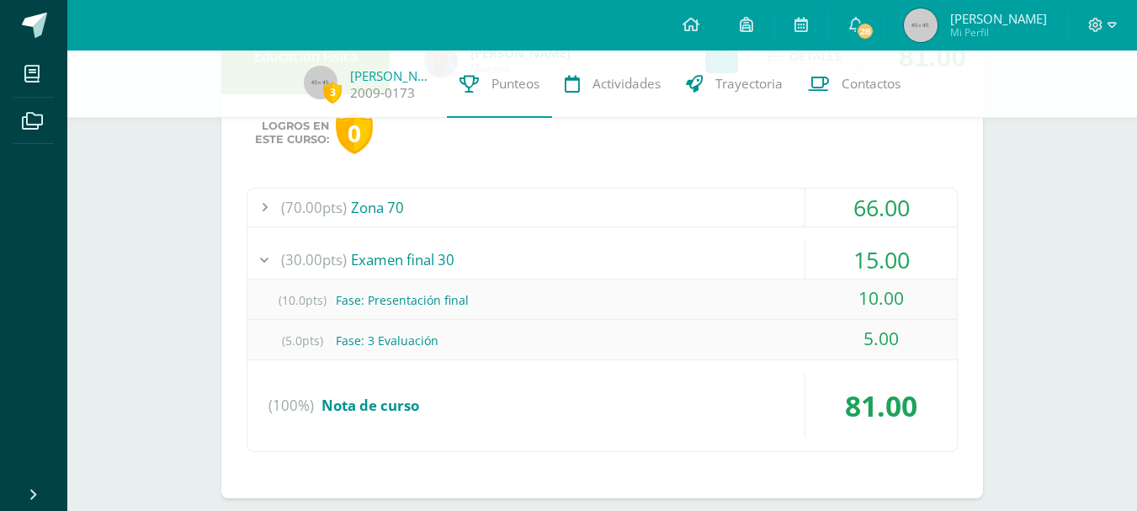
click at [856, 213] on div "66.00" at bounding box center [880, 207] width 151 height 38
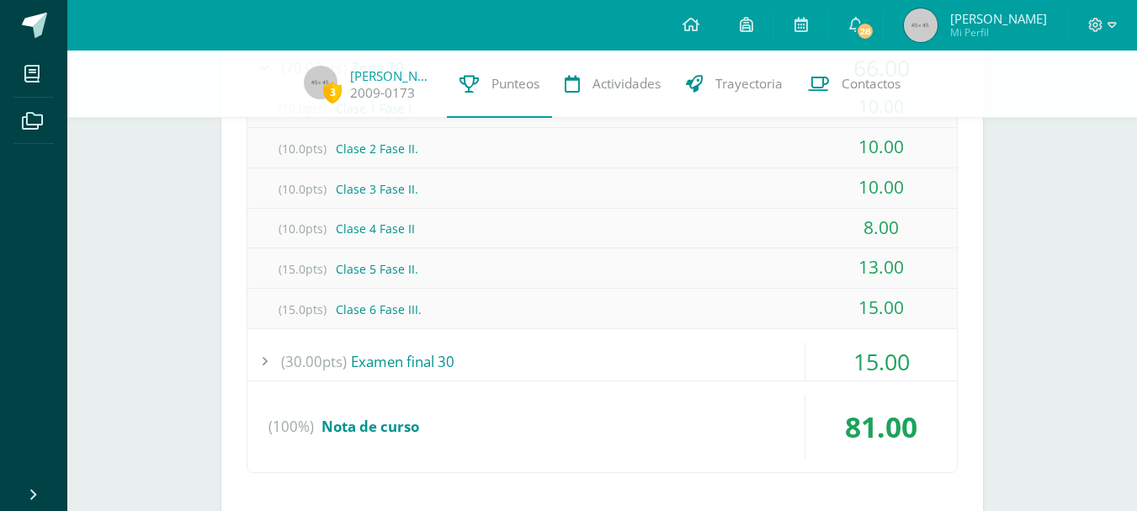
scroll to position [5254, 0]
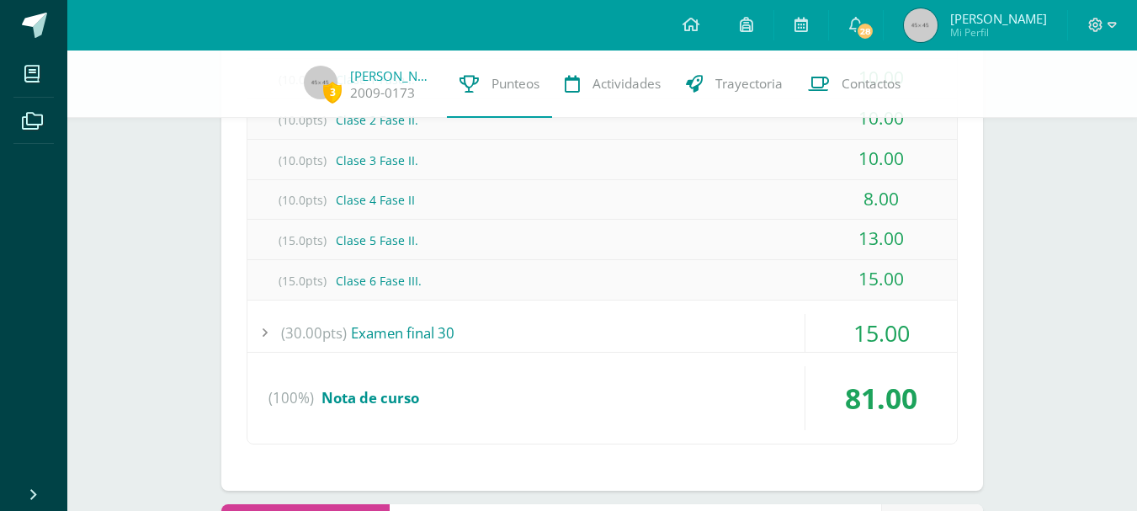
click at [888, 338] on div "15.00" at bounding box center [880, 333] width 151 height 38
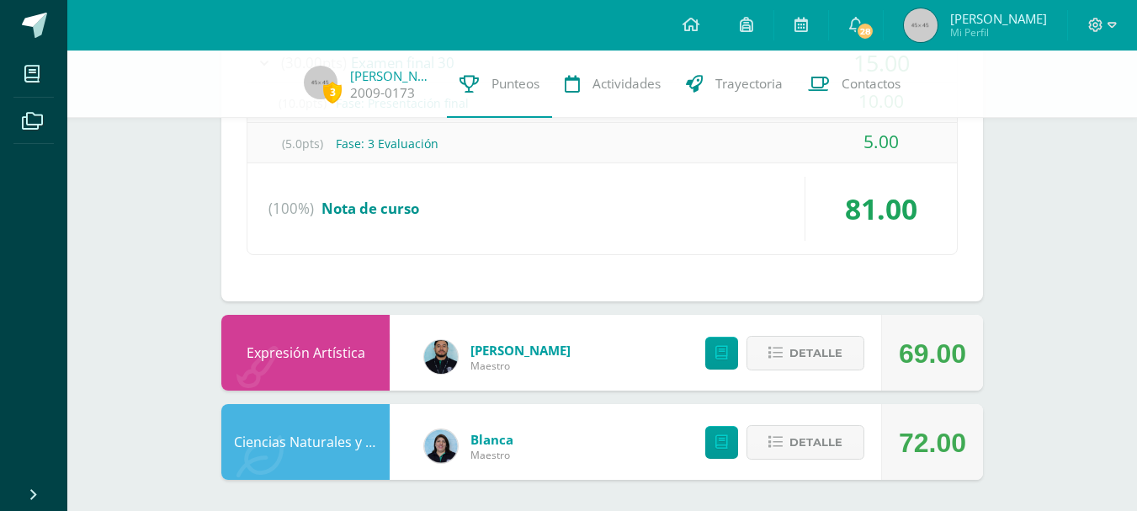
scroll to position [5285, 0]
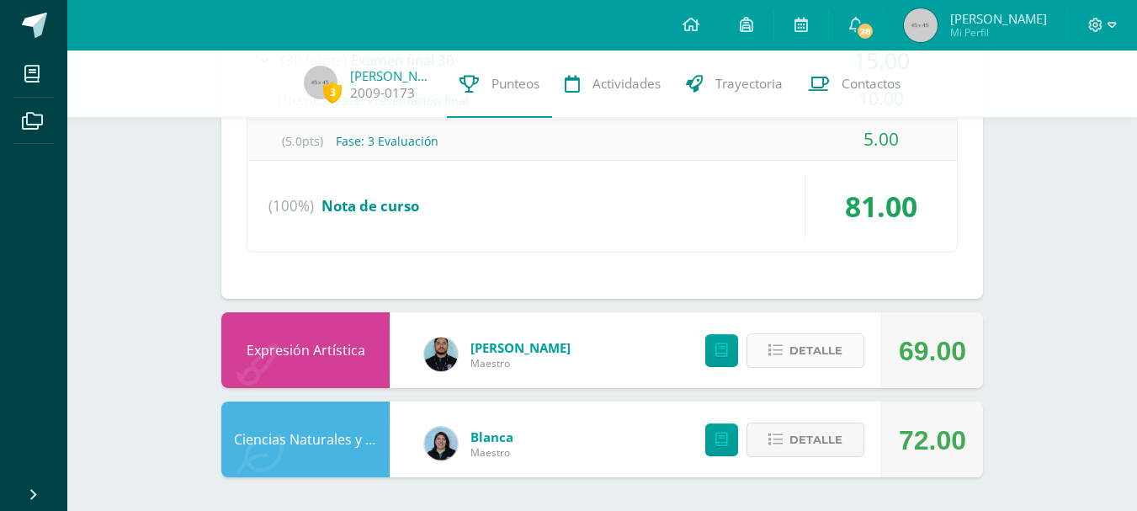
click at [830, 348] on span "Detalle" at bounding box center [815, 350] width 53 height 31
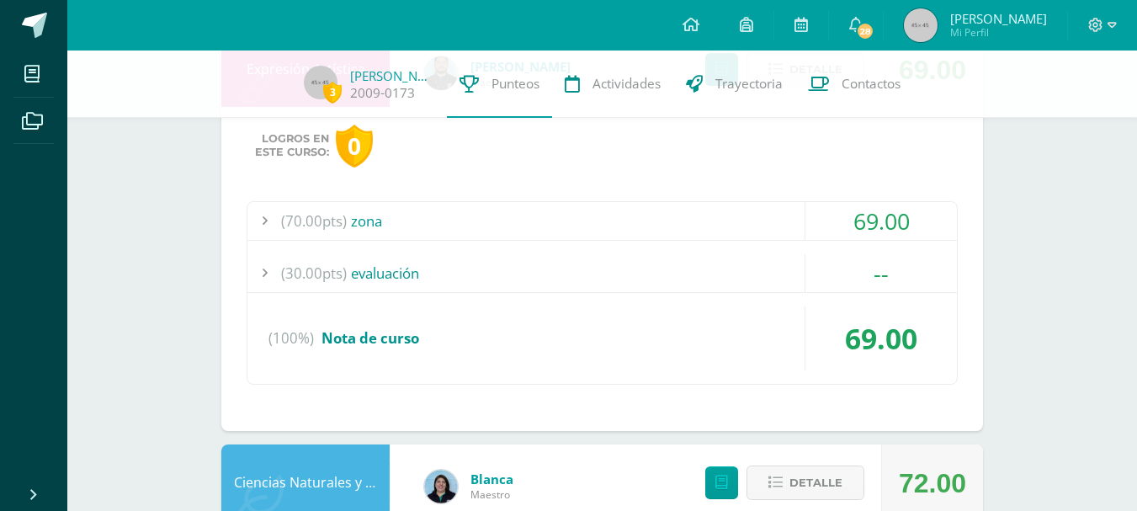
scroll to position [5609, 0]
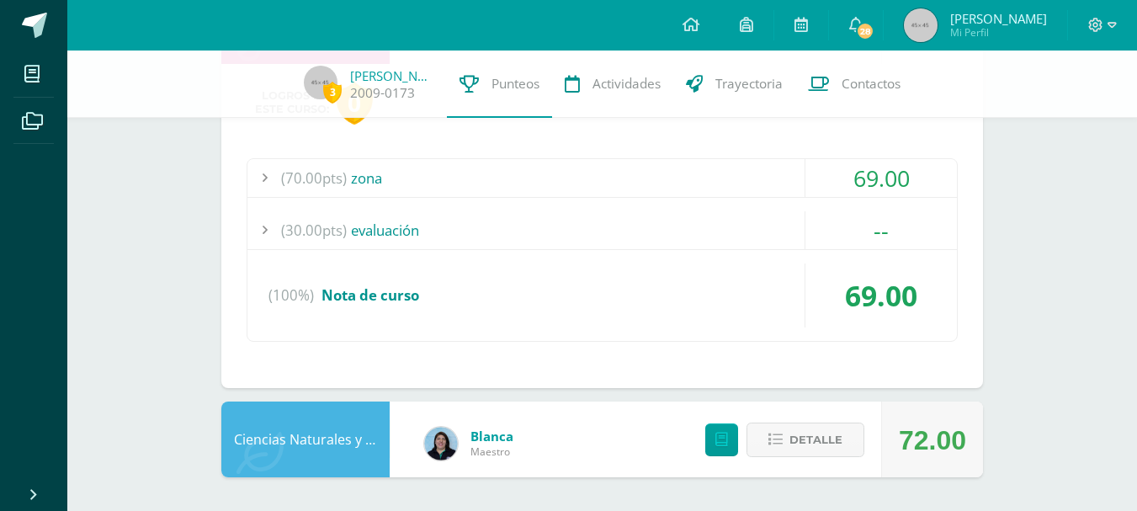
click at [893, 169] on div "69.00" at bounding box center [880, 178] width 151 height 38
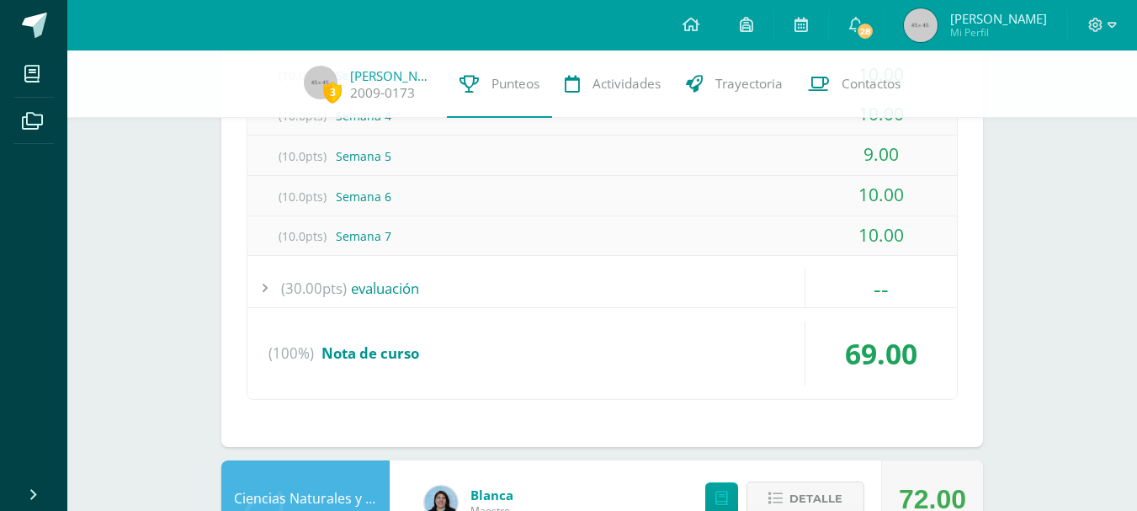
scroll to position [5810, 0]
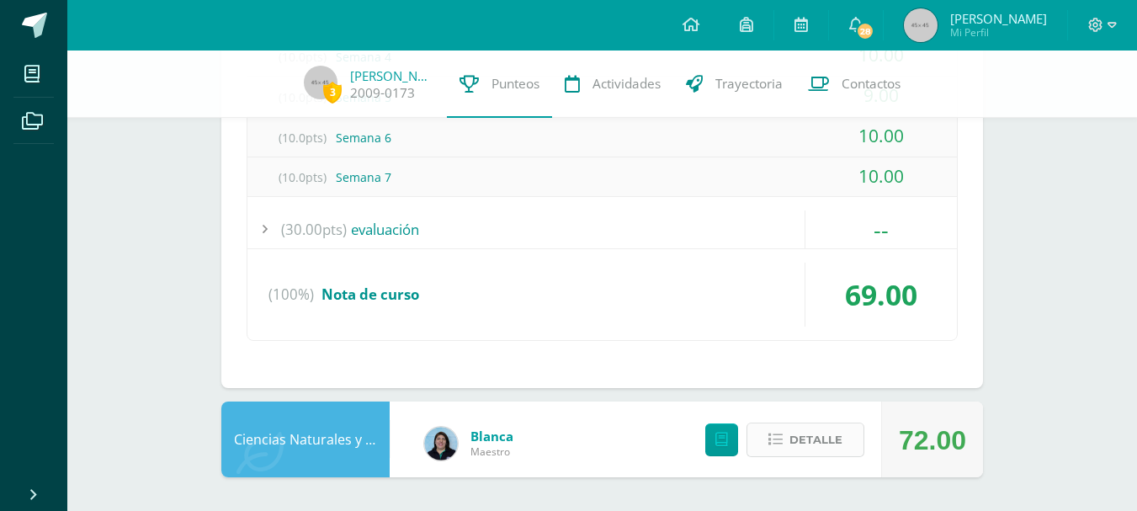
click at [830, 444] on span "Detalle" at bounding box center [815, 439] width 53 height 31
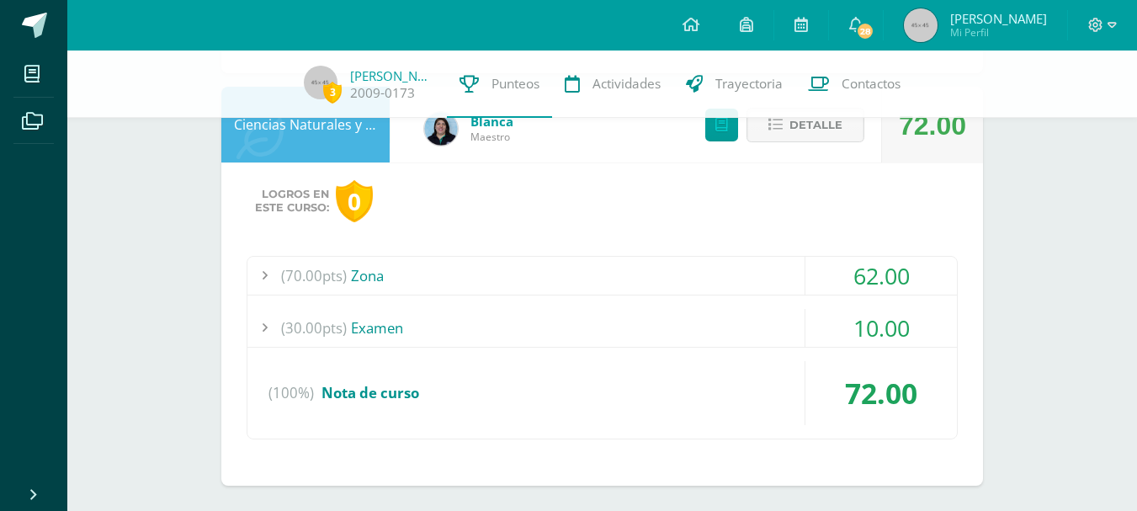
scroll to position [6133, 0]
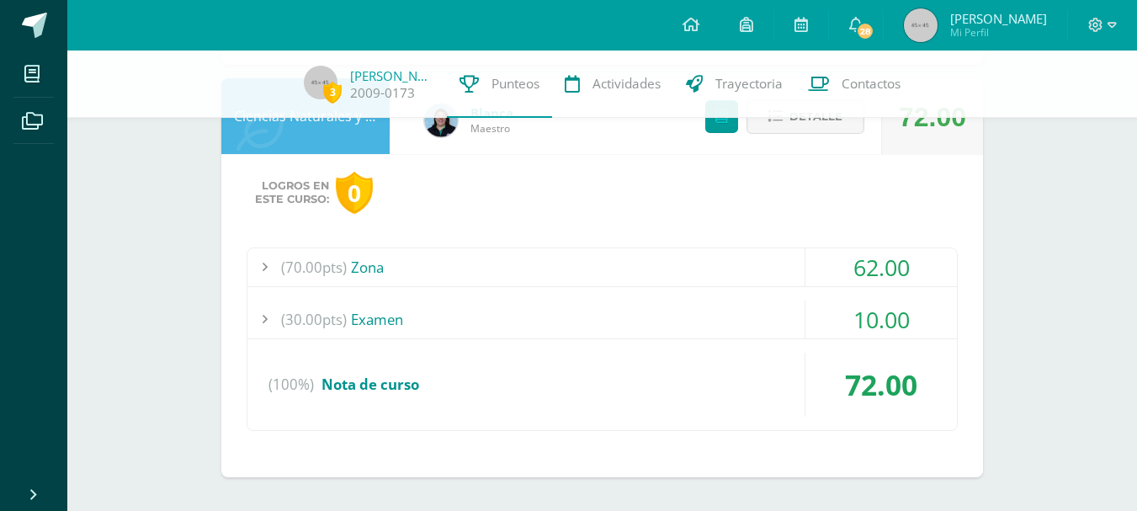
click at [893, 317] on div "10.00" at bounding box center [880, 319] width 151 height 38
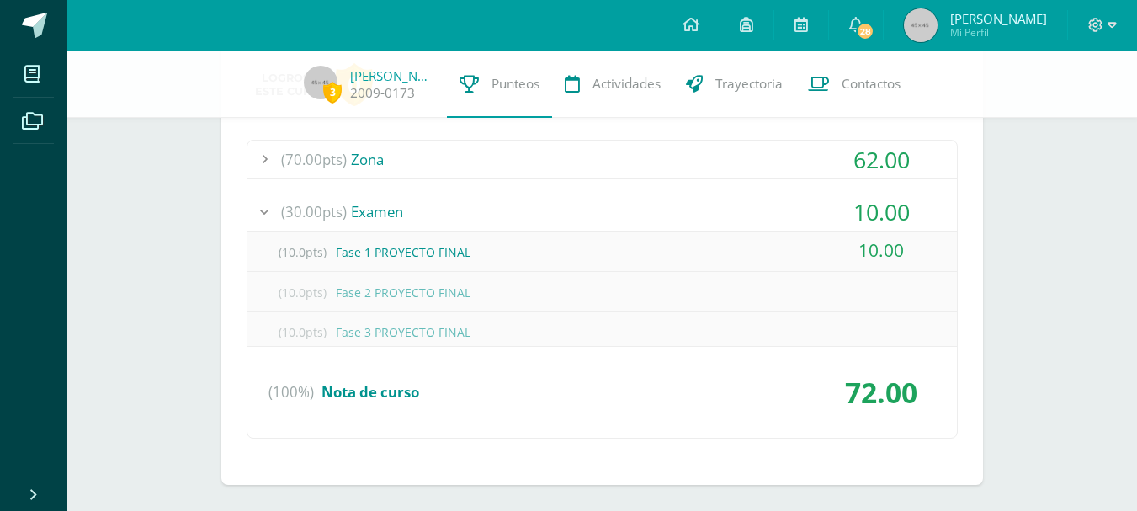
scroll to position [5852, 0]
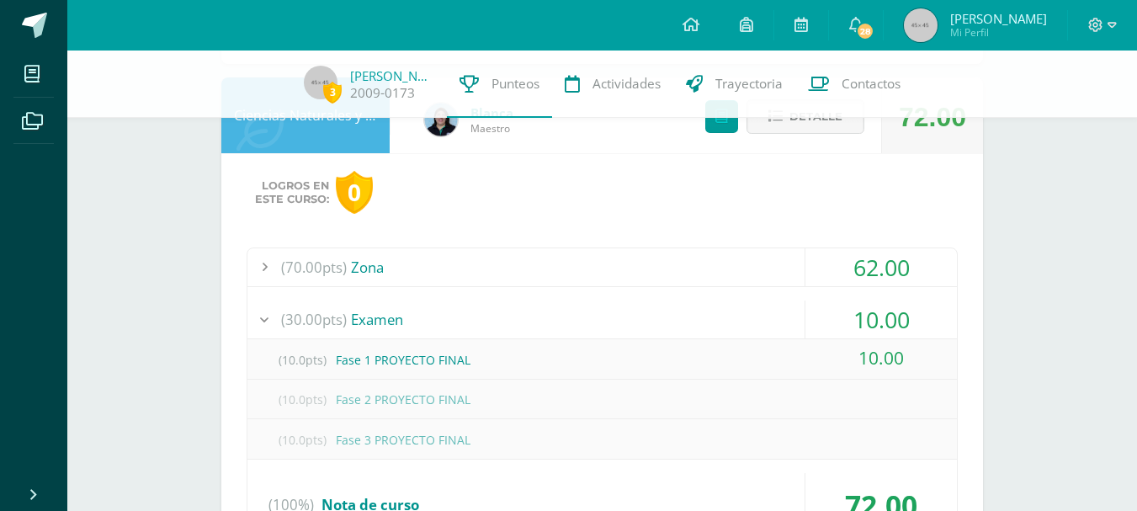
click at [882, 272] on div "62.00" at bounding box center [880, 267] width 151 height 38
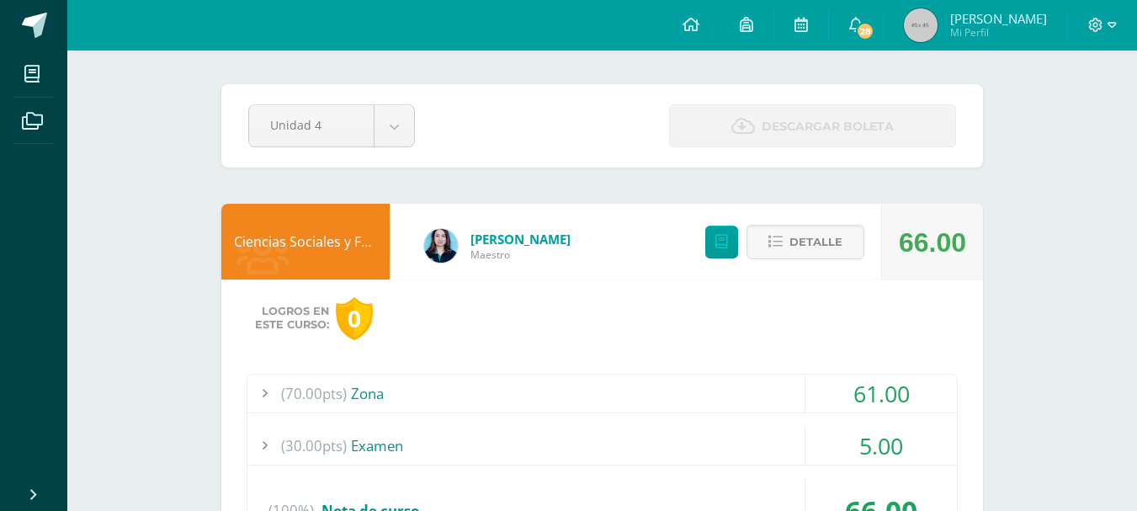
scroll to position [0, 0]
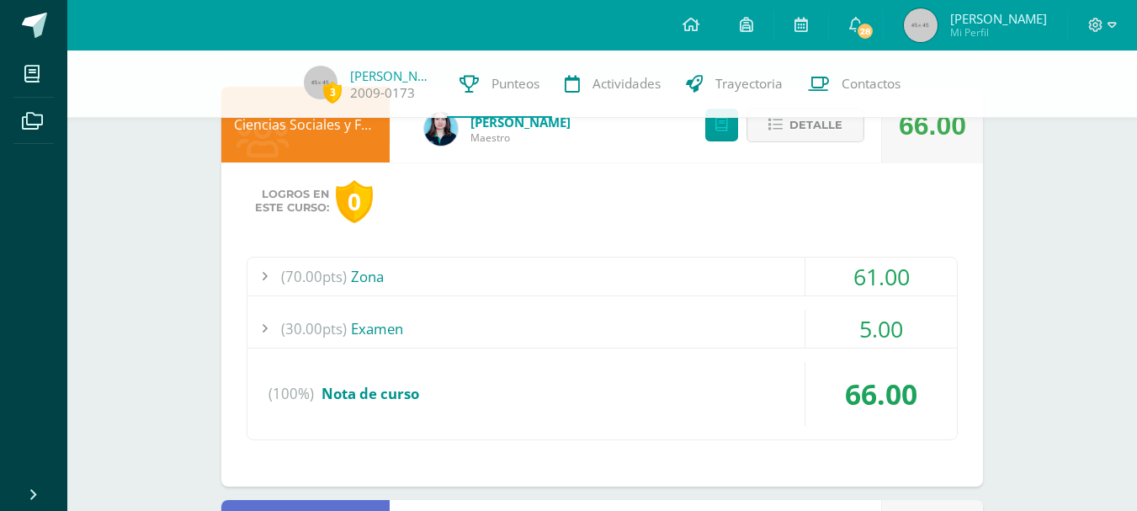
scroll to position [168, 0]
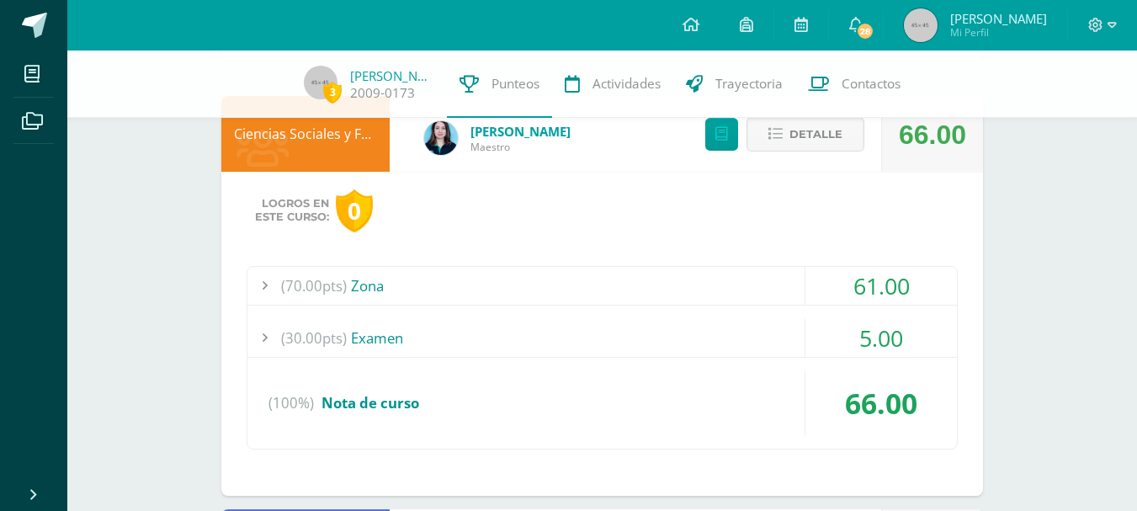
click at [887, 279] on div "61.00" at bounding box center [880, 286] width 151 height 38
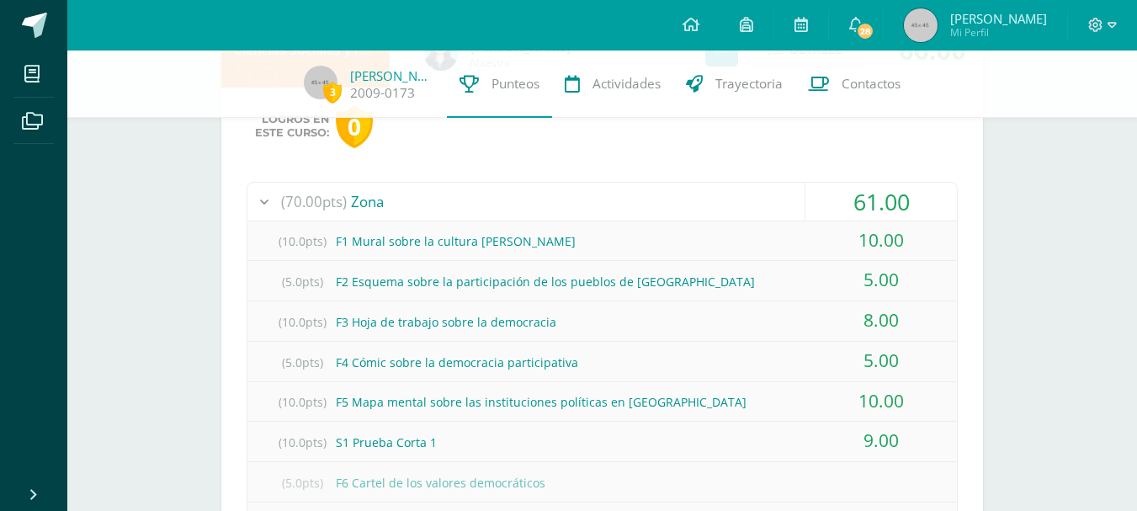
scroll to position [337, 0]
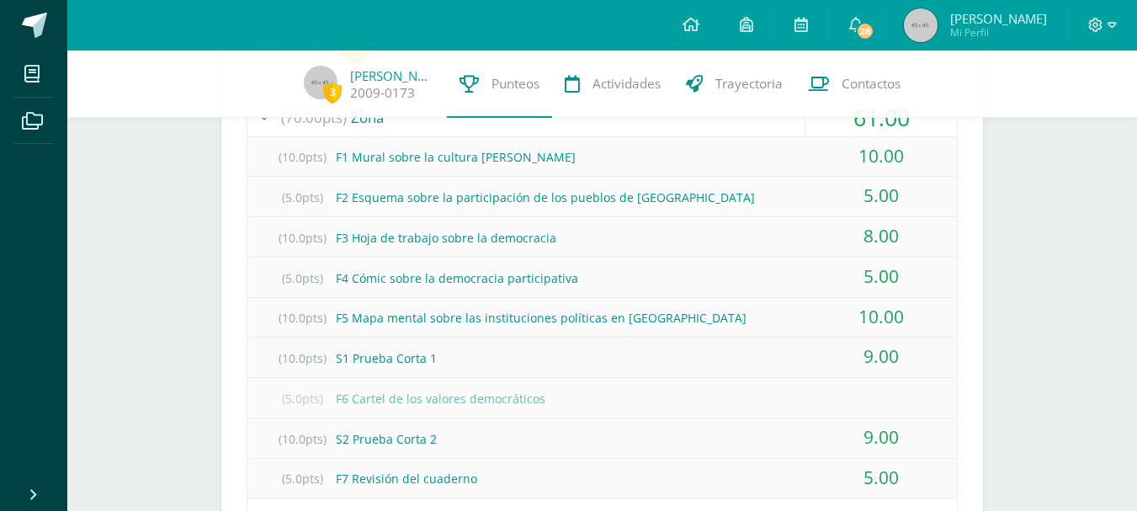
click at [860, 390] on div "(5.0pts) F6 Cartel de los valores democráticos" at bounding box center [601, 398] width 709 height 38
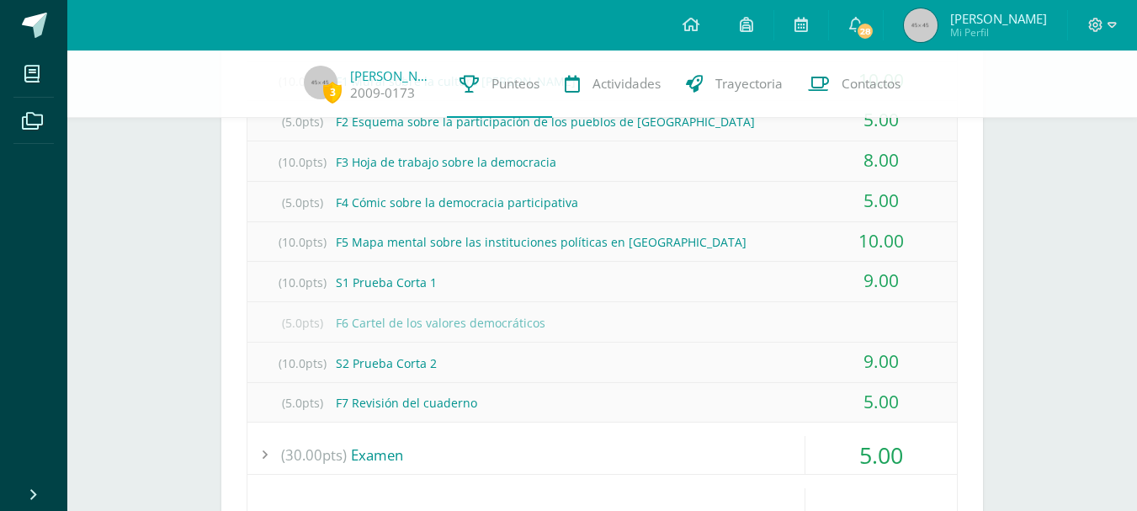
scroll to position [505, 0]
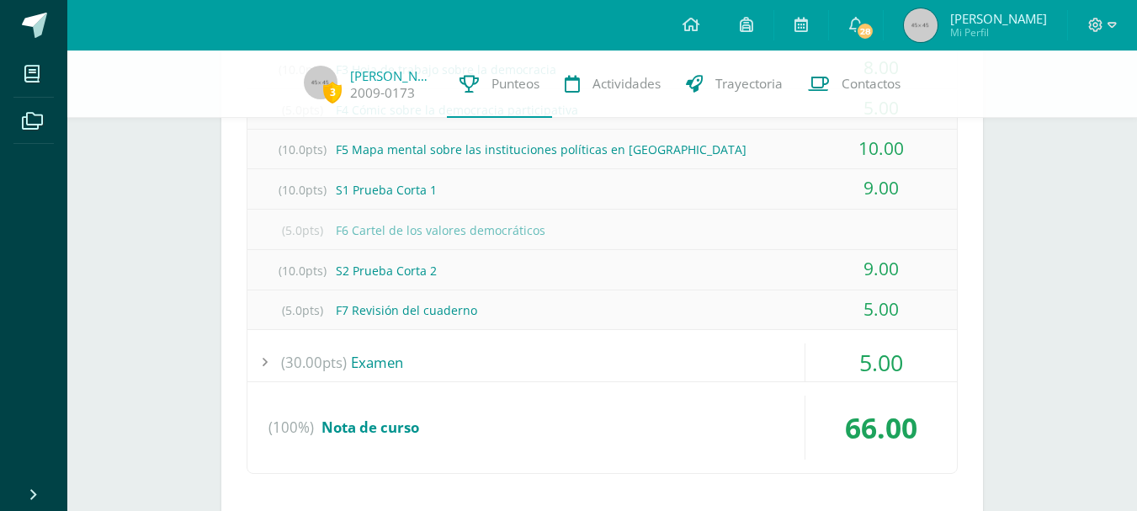
click at [876, 365] on div "5.00" at bounding box center [880, 362] width 151 height 38
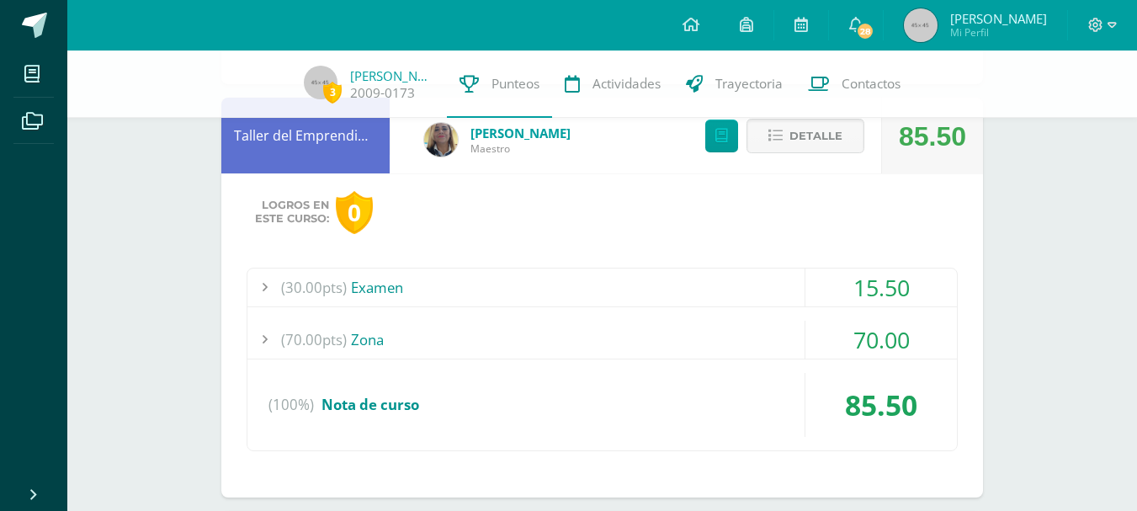
scroll to position [673, 0]
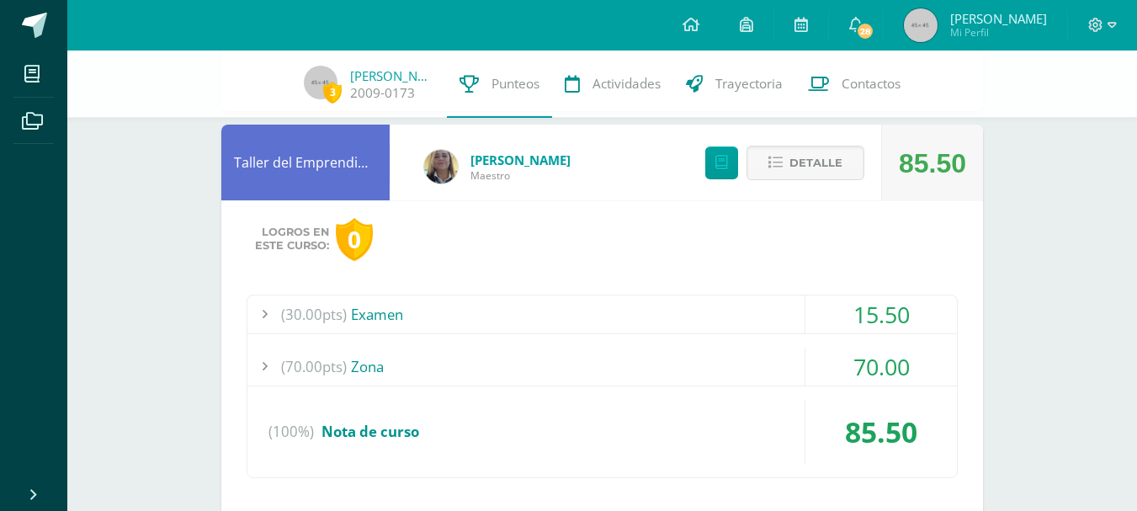
click at [870, 324] on div "15.50" at bounding box center [880, 314] width 151 height 38
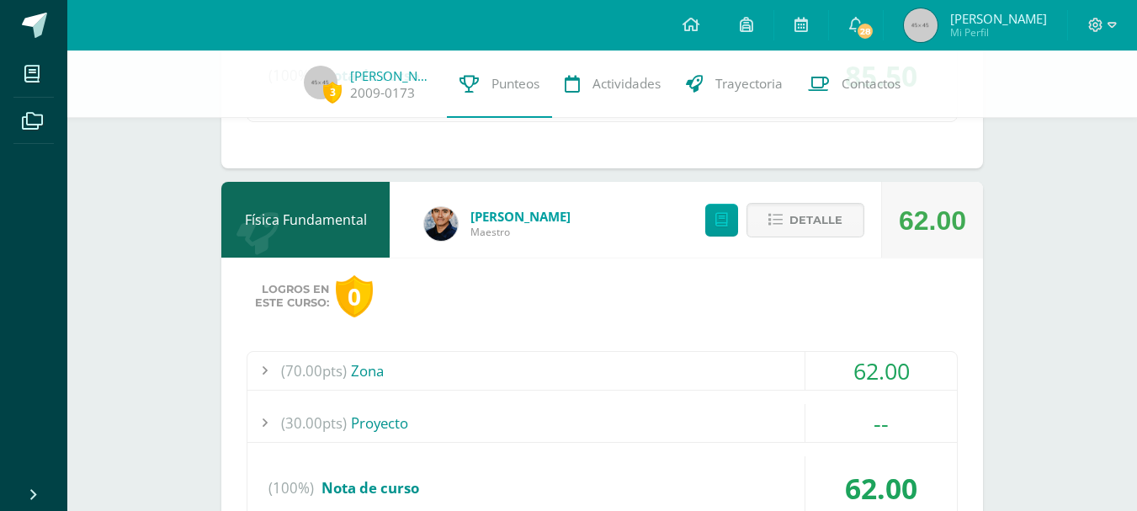
scroll to position [1057, 0]
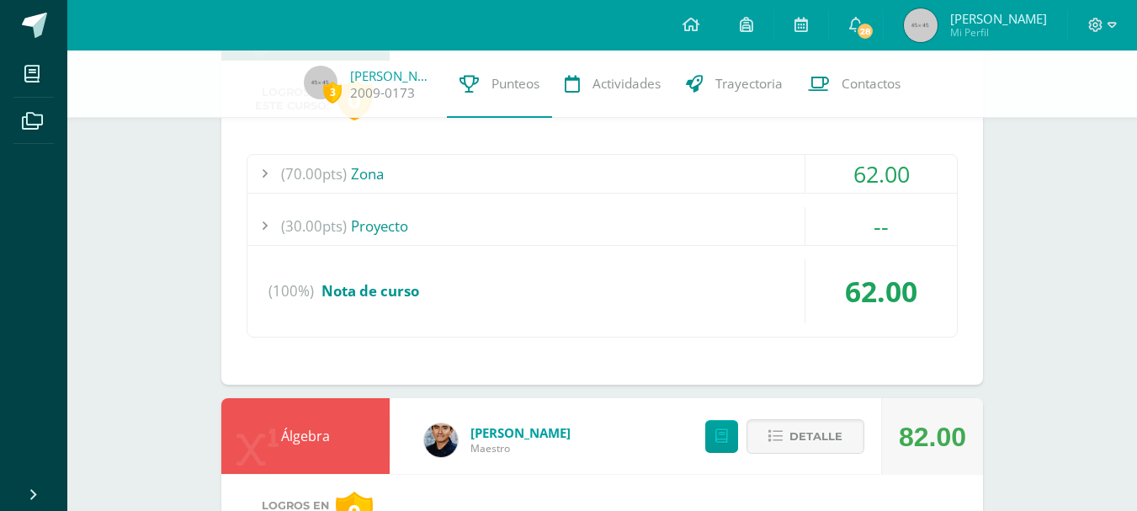
click at [886, 192] on div "62.00" at bounding box center [880, 174] width 151 height 38
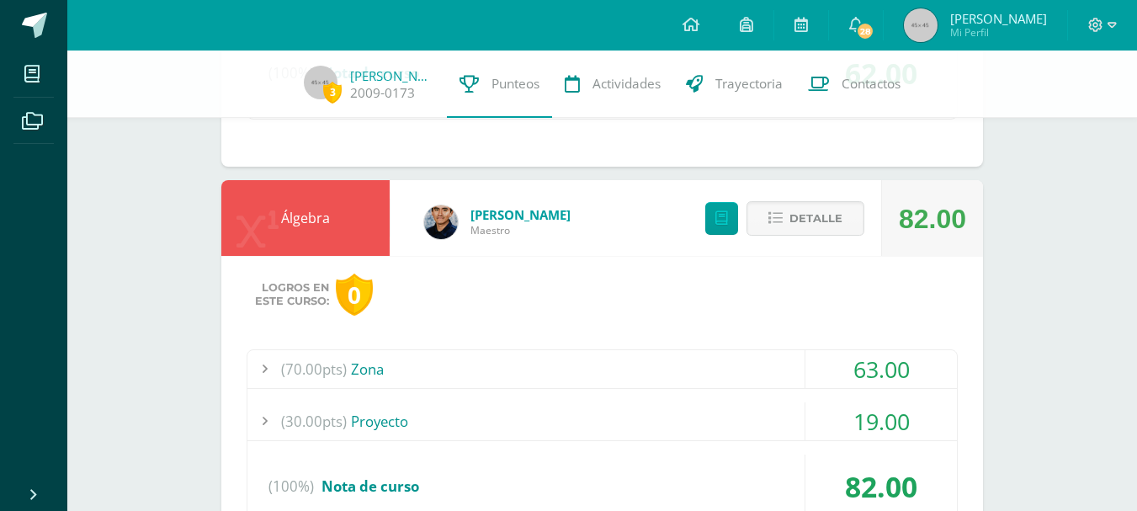
scroll to position [1778, 0]
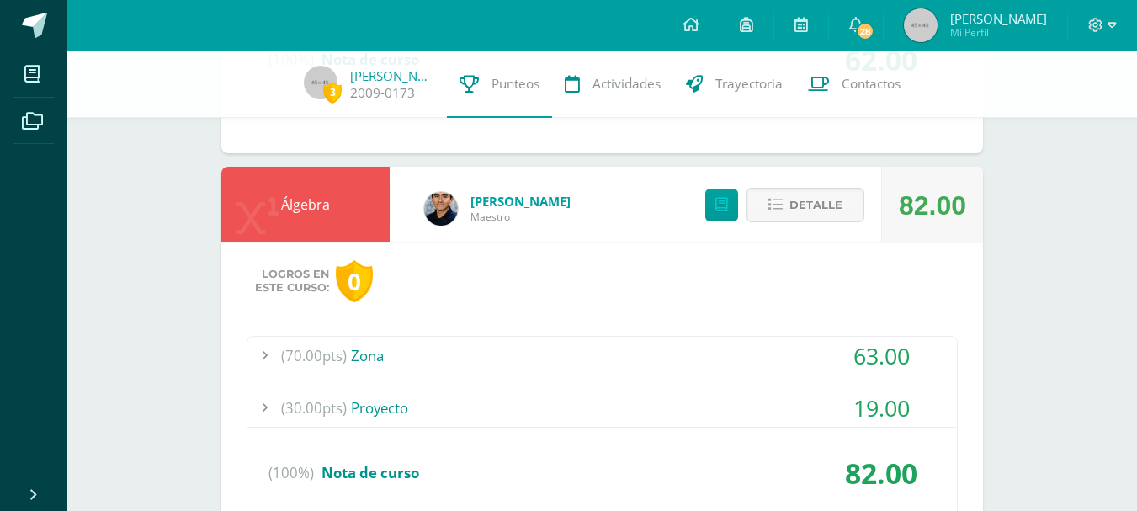
click at [890, 400] on div "19.00" at bounding box center [880, 408] width 151 height 38
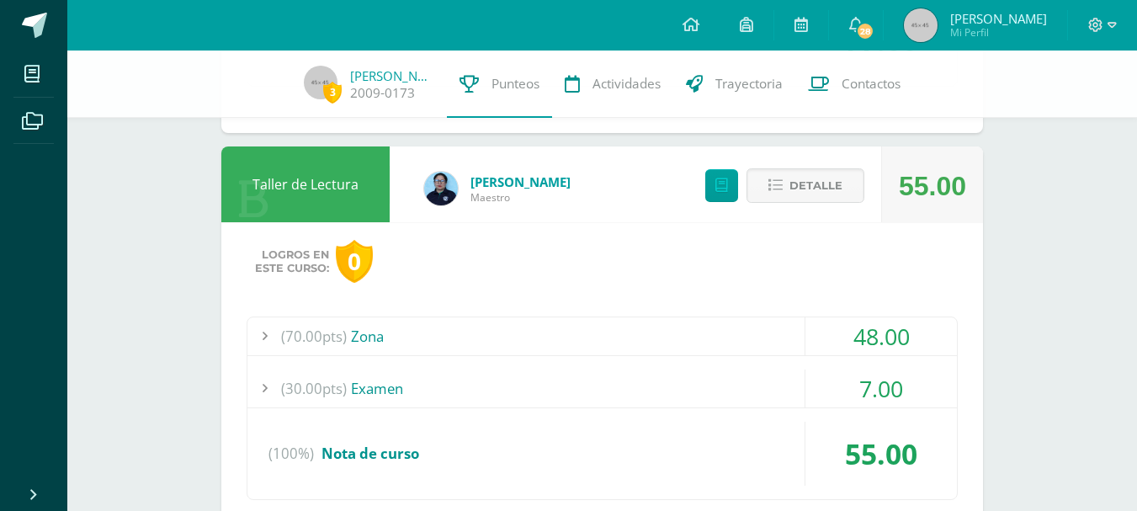
scroll to position [2346, 0]
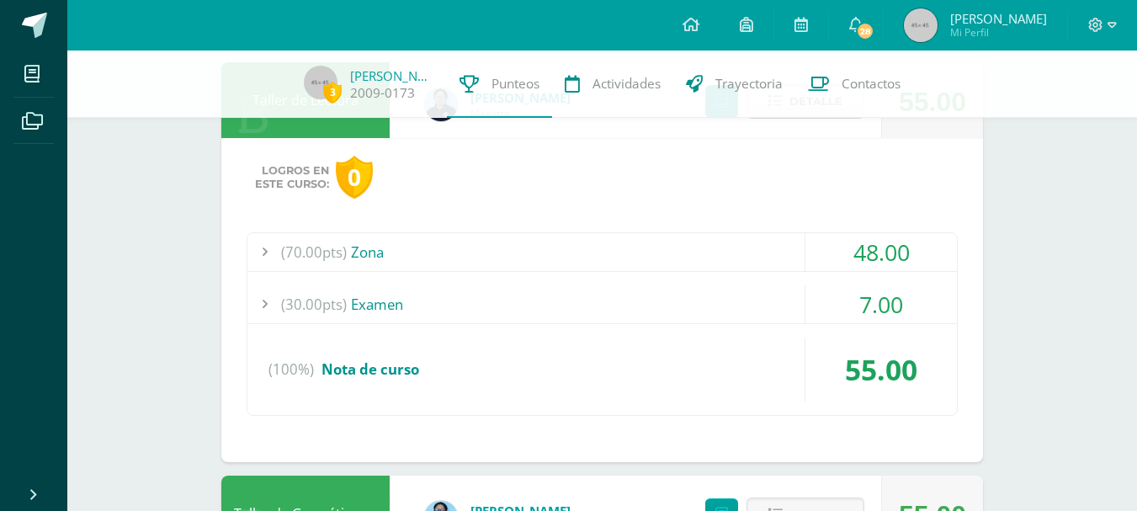
click at [857, 246] on div "48.00" at bounding box center [880, 252] width 151 height 38
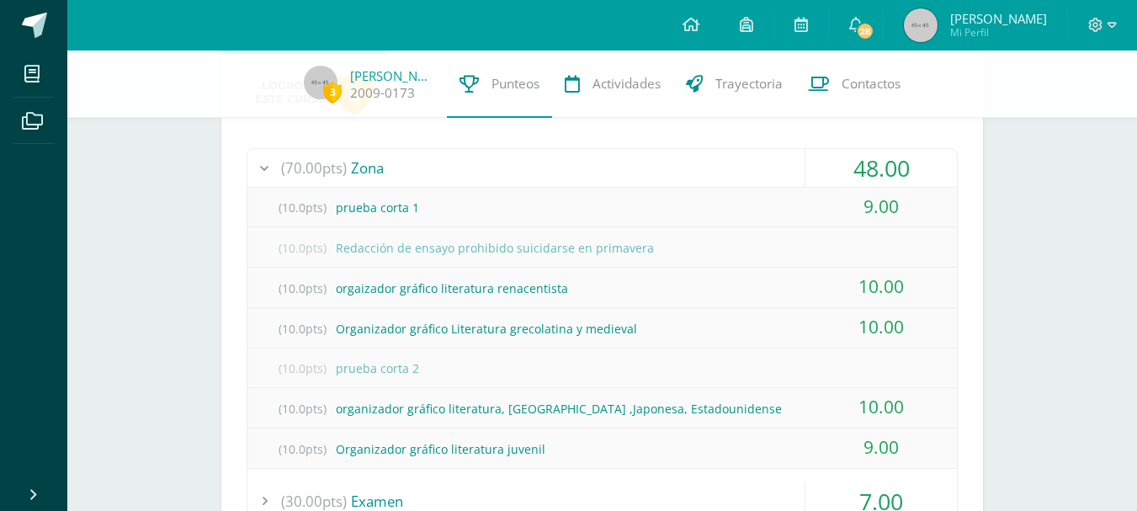
scroll to position [2435, 0]
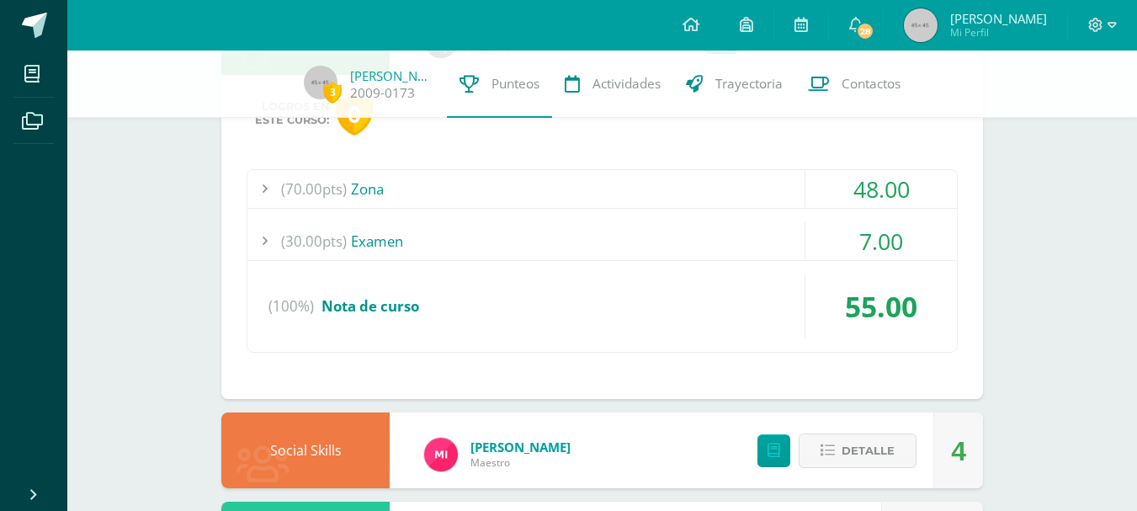
click at [881, 188] on div "48.00" at bounding box center [880, 189] width 151 height 38
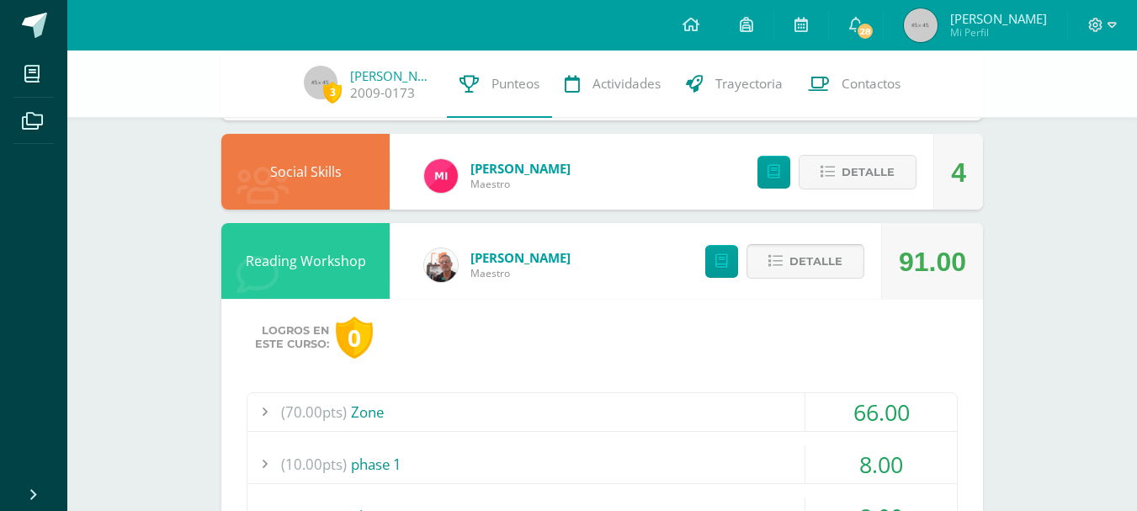
scroll to position [3331, 0]
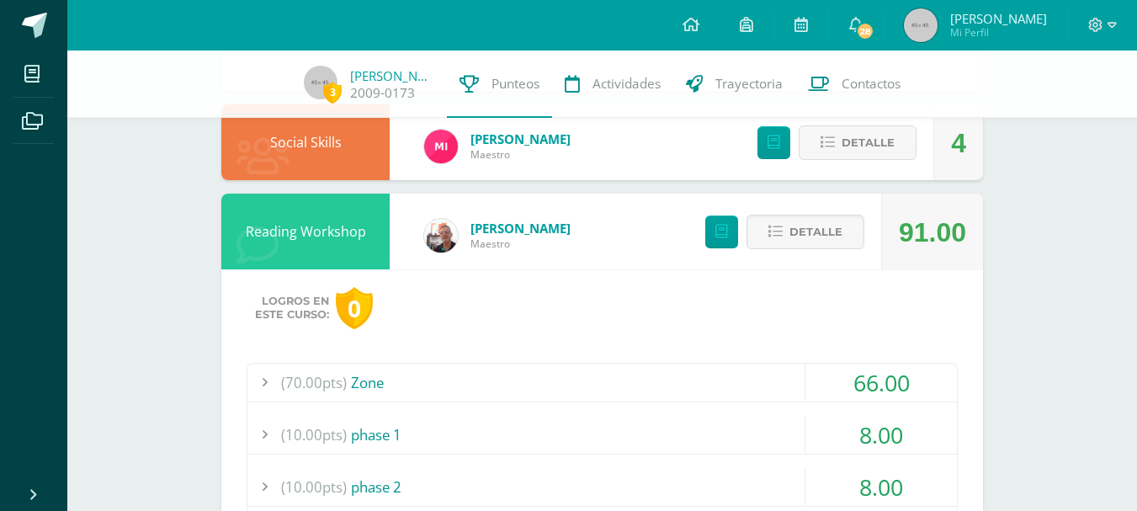
drag, startPoint x: 901, startPoint y: 243, endPoint x: 1050, endPoint y: 271, distance: 151.5
click at [1050, 271] on div "3 Andrea Conde 2009-0173 Punteos Actividades Trayectoria Contactos Pendiente Un…" at bounding box center [601, 15] width 1069 height 6593
click at [929, 259] on div "91.00" at bounding box center [931, 232] width 67 height 76
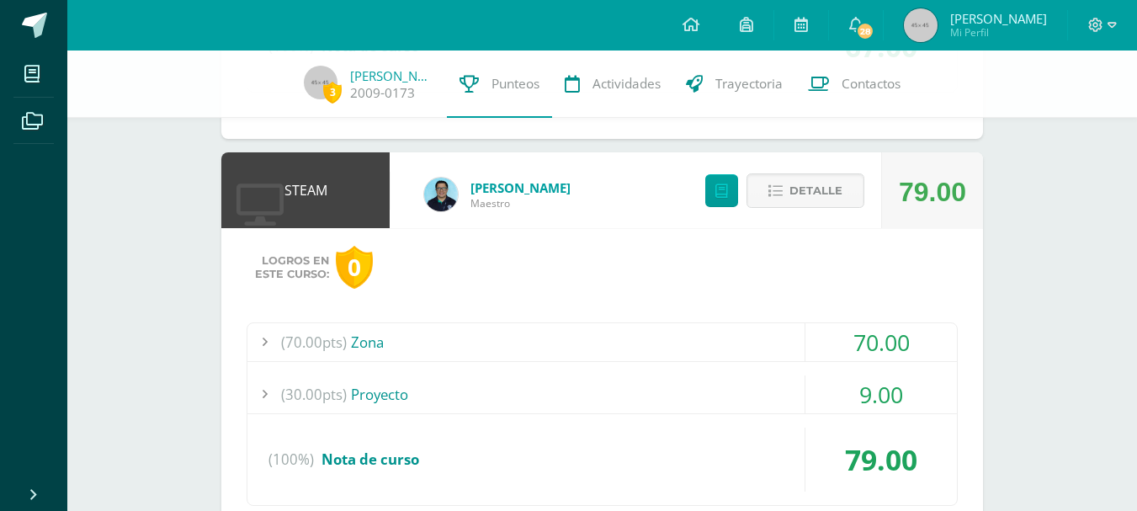
scroll to position [4846, 0]
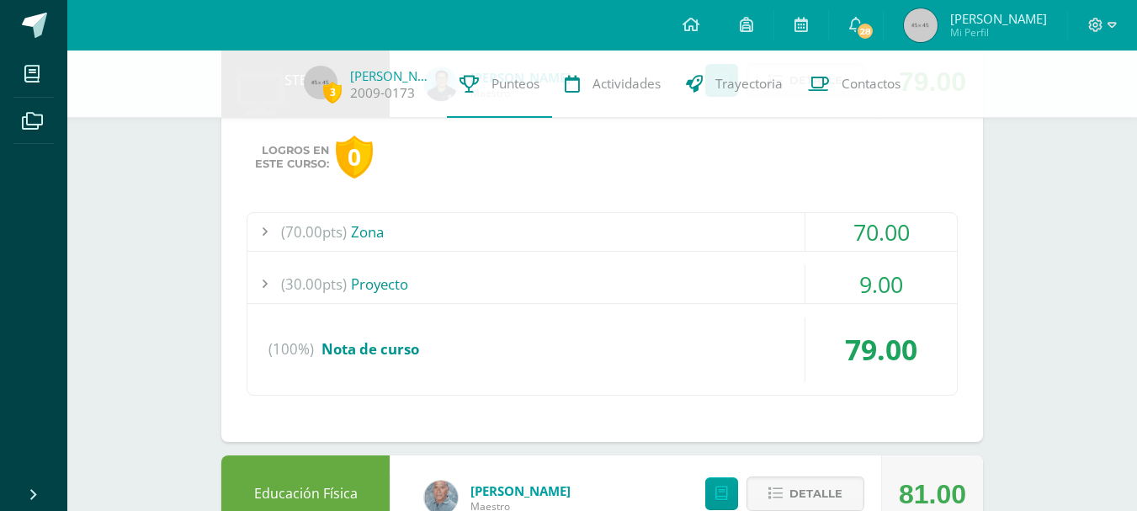
click at [898, 277] on div "9.00" at bounding box center [880, 284] width 151 height 38
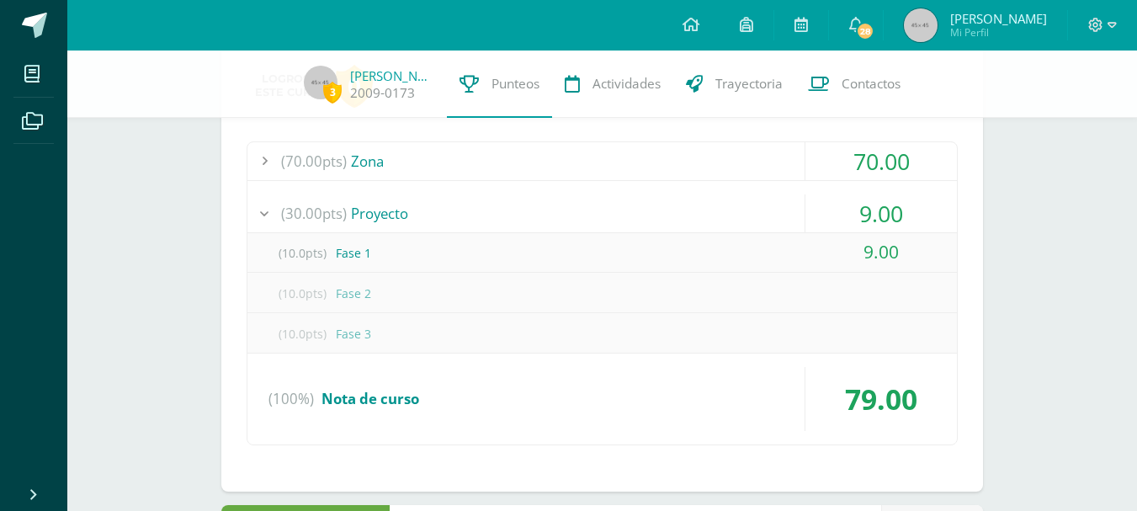
scroll to position [4649, 0]
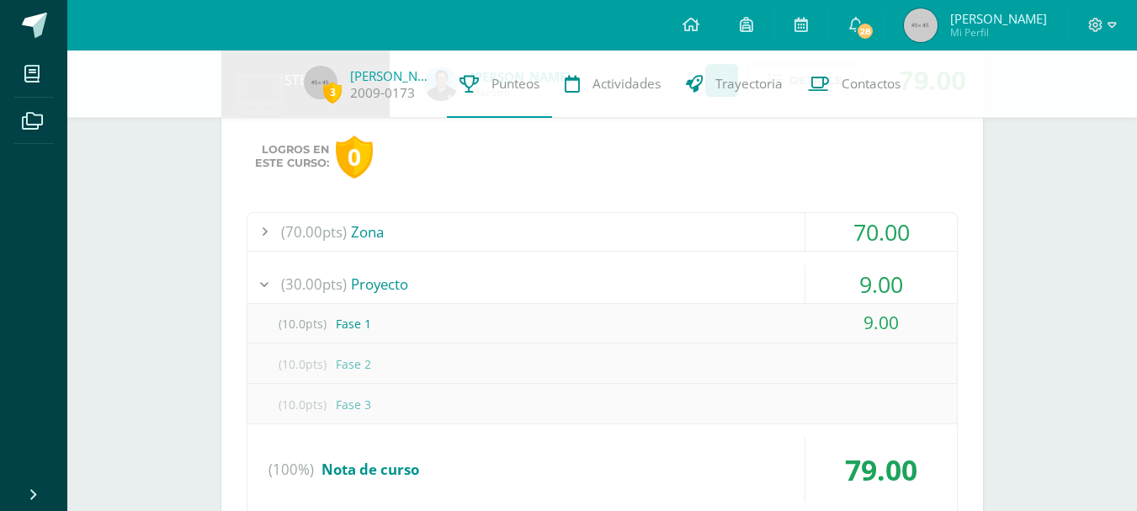
drag, startPoint x: 852, startPoint y: 323, endPoint x: 888, endPoint y: 321, distance: 35.4
click at [888, 321] on div "9.00" at bounding box center [880, 323] width 151 height 38
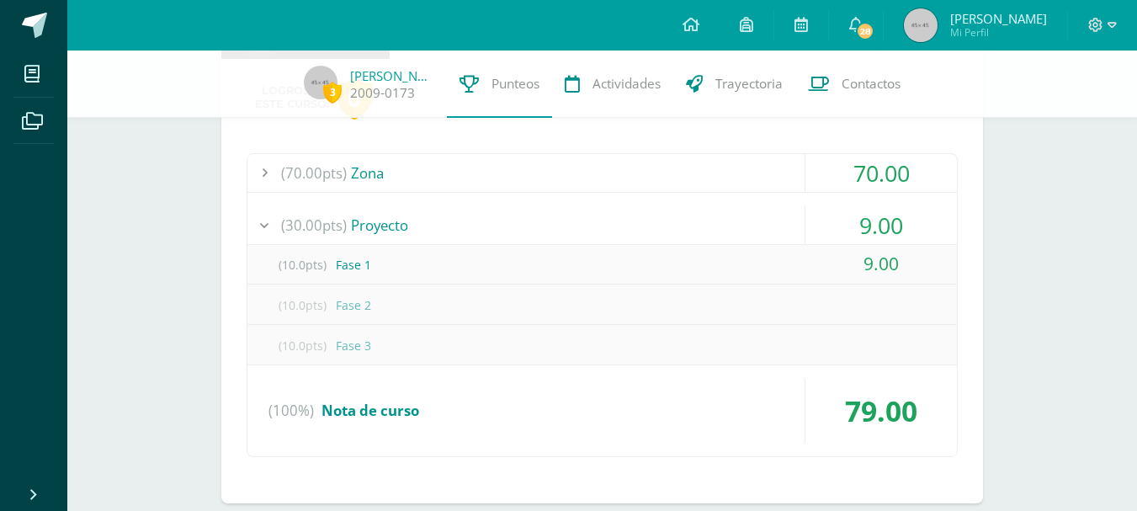
scroll to position [4733, 0]
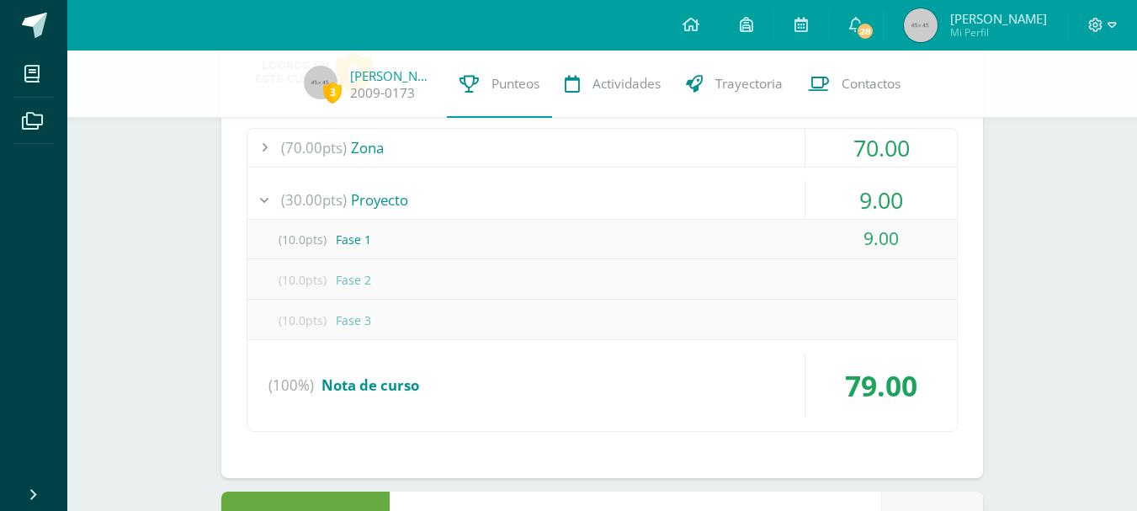
click at [867, 289] on div "(10.0pts) Fase 2" at bounding box center [601, 280] width 709 height 38
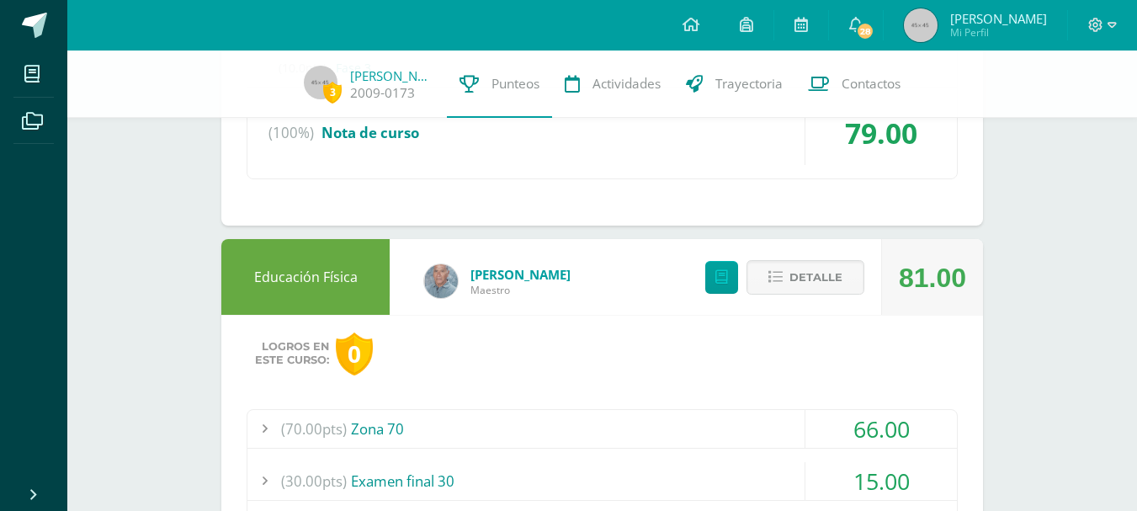
scroll to position [5070, 0]
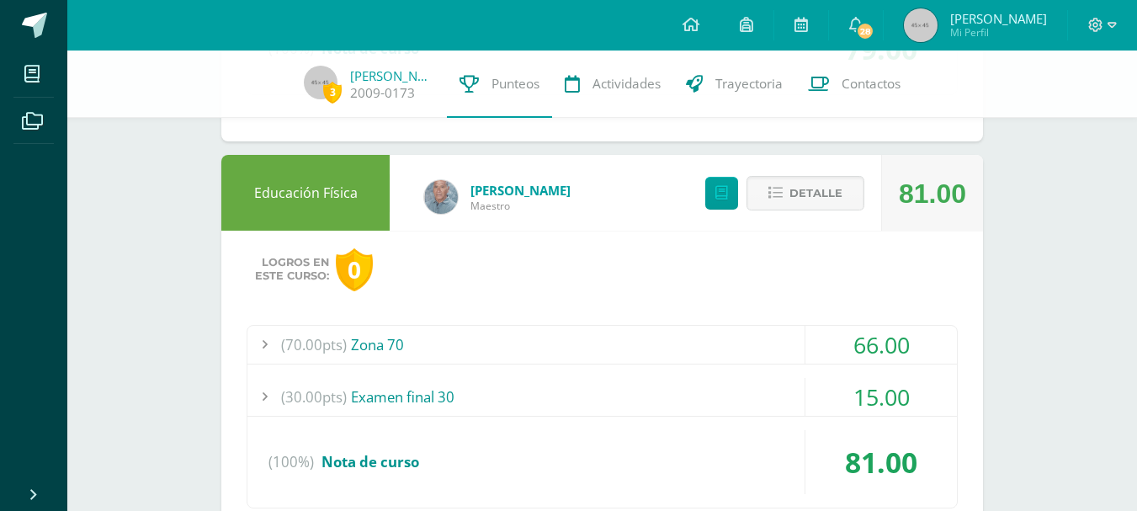
click at [861, 331] on div "66.00" at bounding box center [880, 345] width 151 height 38
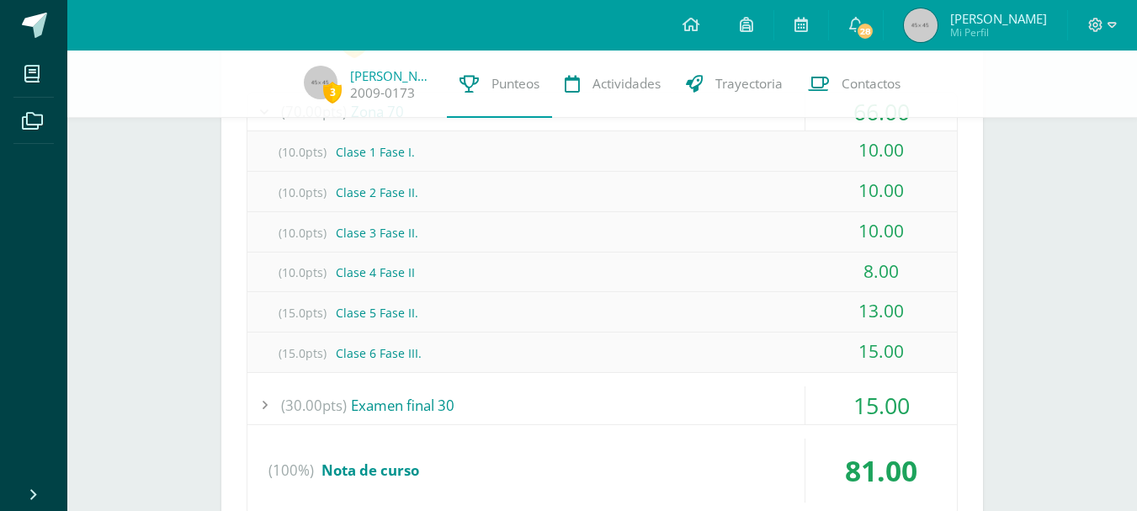
scroll to position [5154, 0]
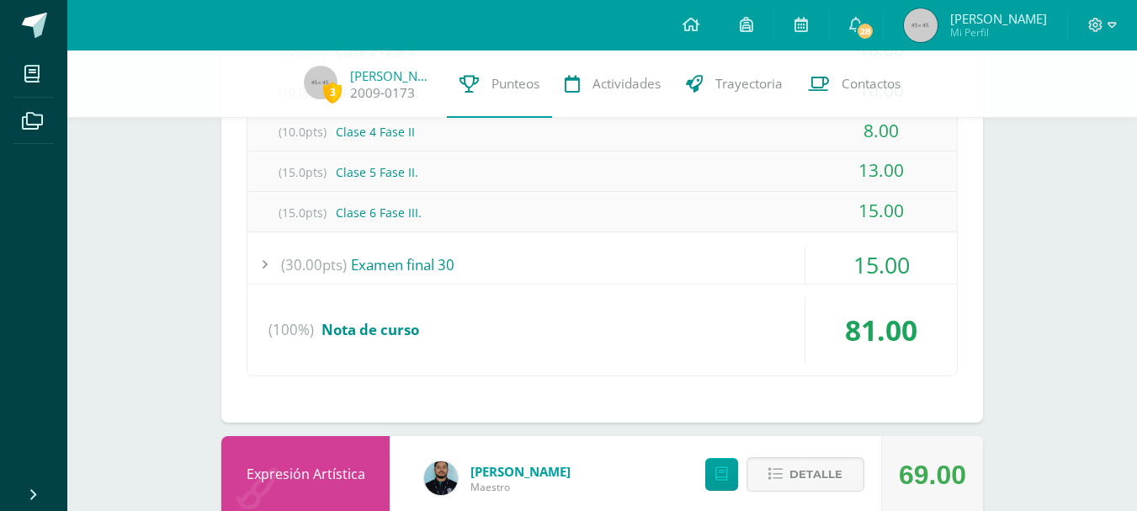
click at [864, 263] on div "15.00" at bounding box center [880, 265] width 151 height 38
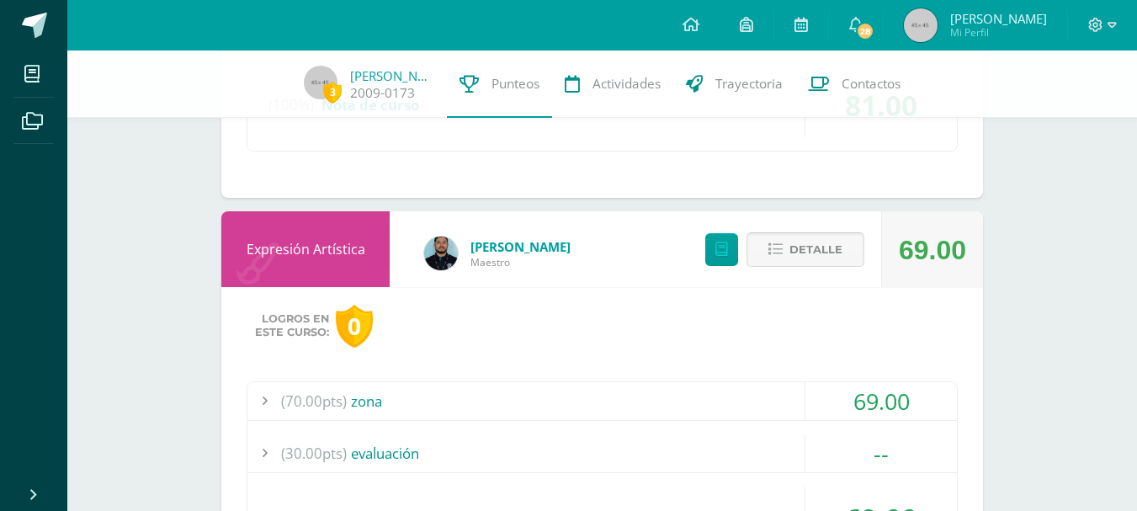
scroll to position [5404, 0]
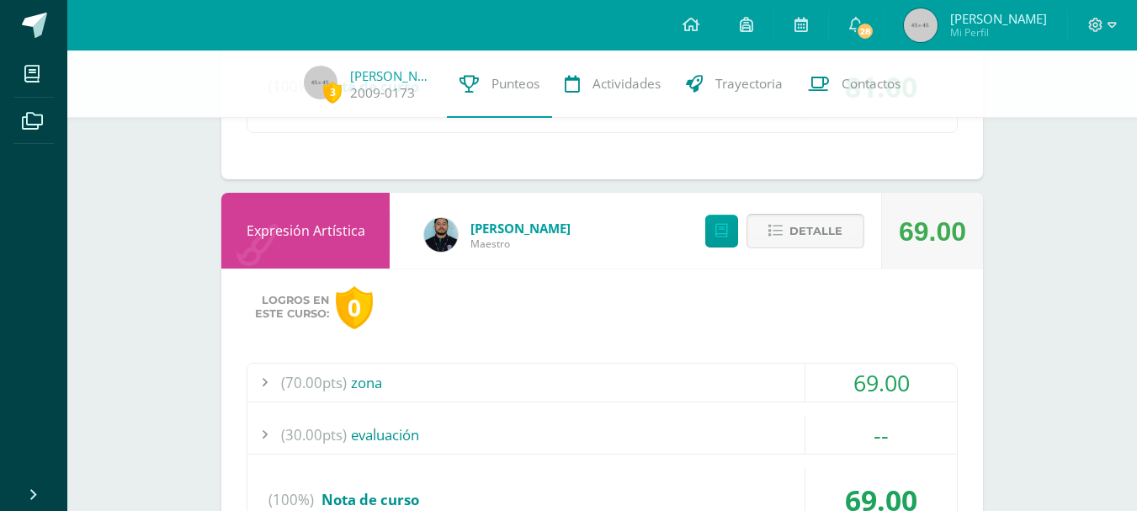
click at [791, 225] on span "Detalle" at bounding box center [815, 230] width 53 height 31
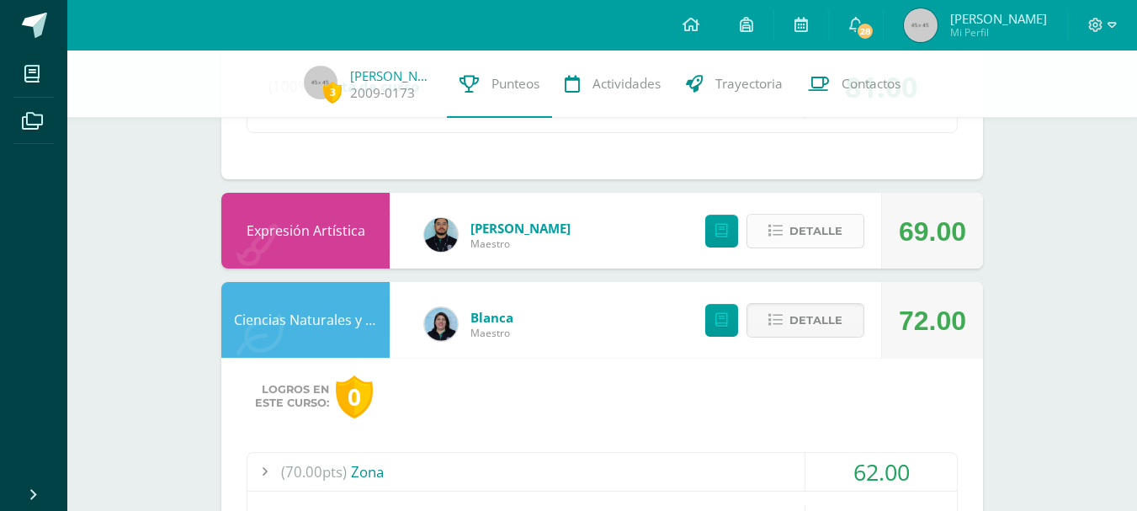
click at [797, 230] on span "Detalle" at bounding box center [815, 230] width 53 height 31
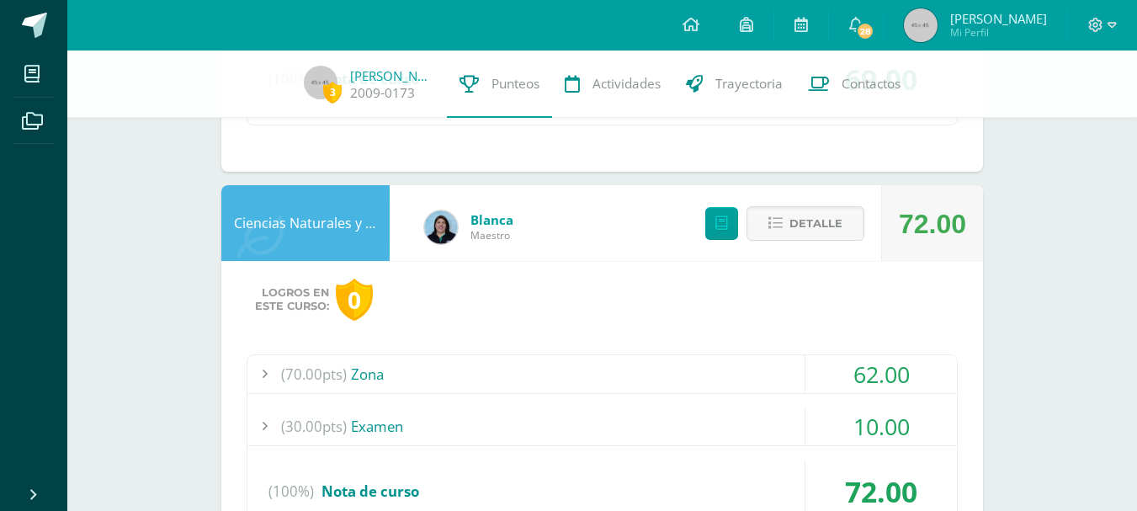
scroll to position [5909, 0]
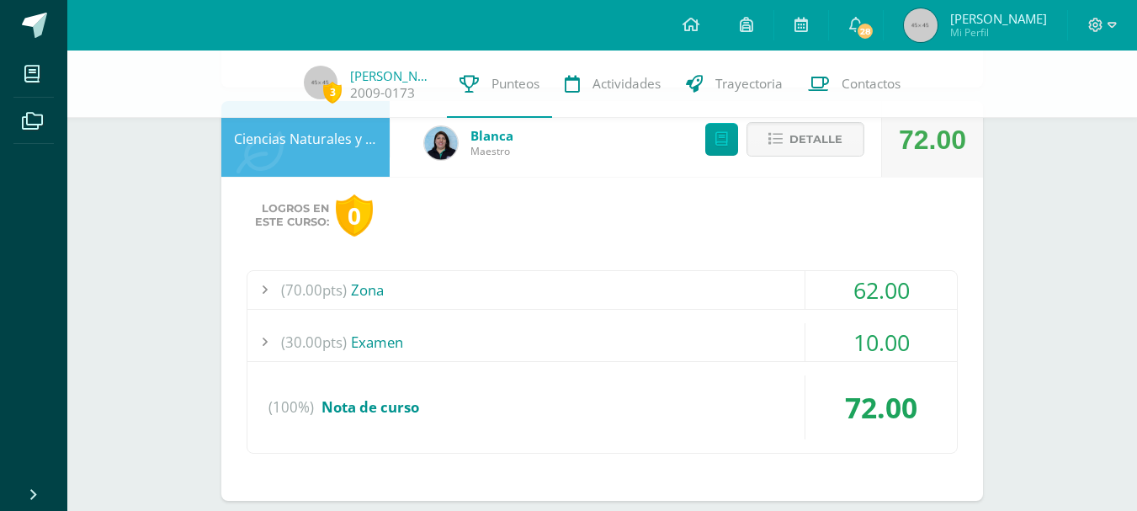
click at [875, 284] on div "62.00" at bounding box center [880, 290] width 151 height 38
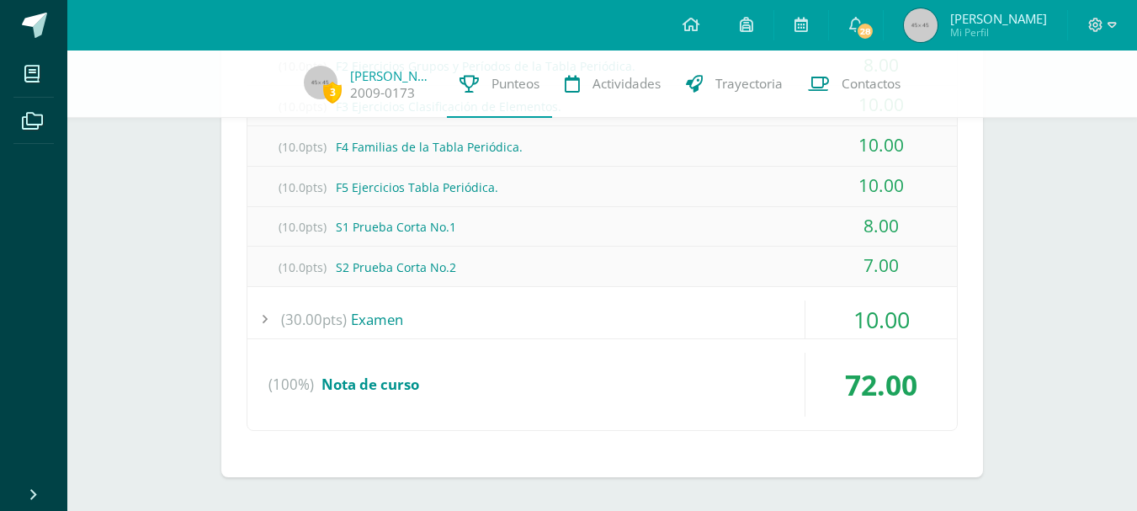
click at [857, 313] on div "10.00" at bounding box center [880, 319] width 151 height 38
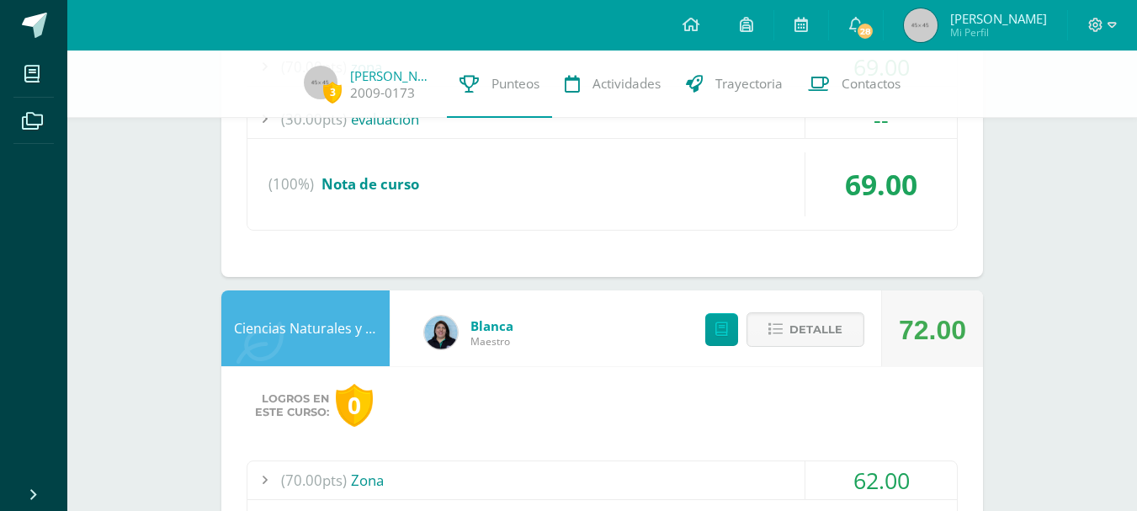
scroll to position [5636, 0]
